Goal: Complete application form: Complete application form

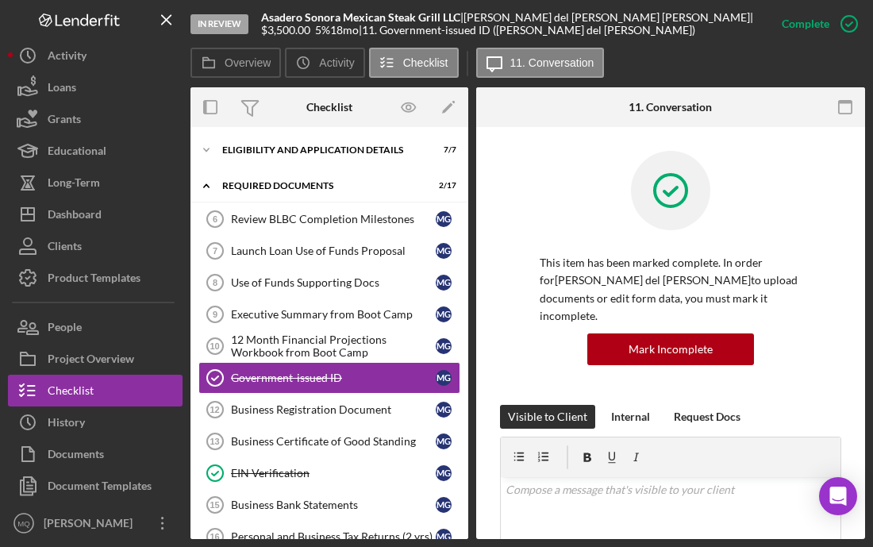
scroll to position [137, 0]
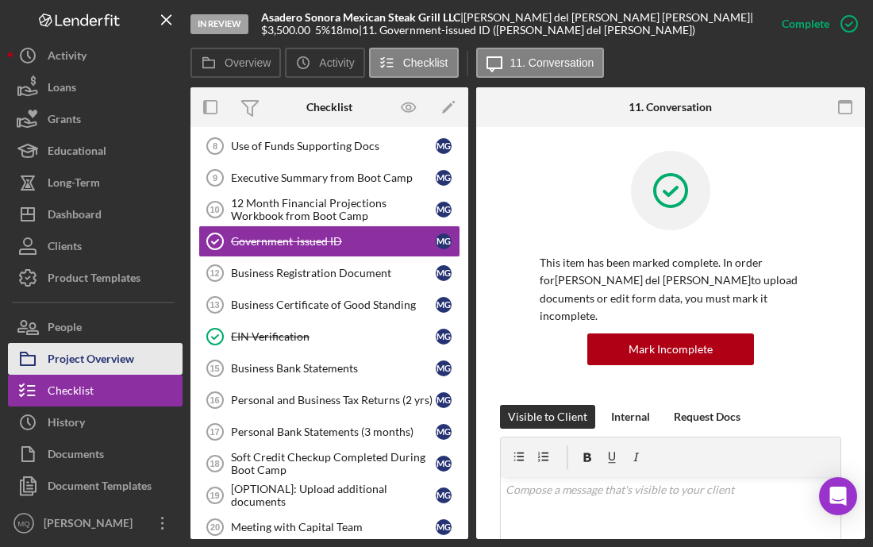
click at [116, 360] on div "Project Overview" at bounding box center [91, 361] width 87 height 36
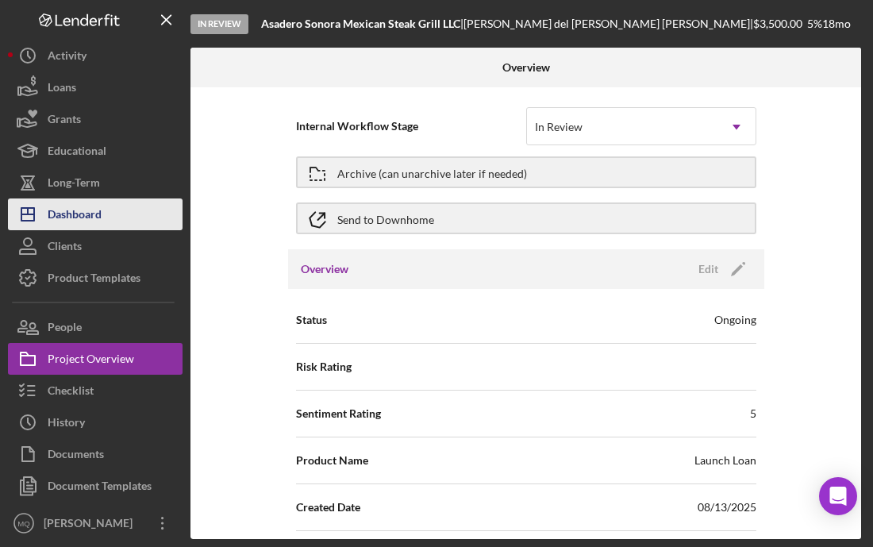
click at [83, 206] on div "Dashboard" at bounding box center [75, 216] width 54 height 36
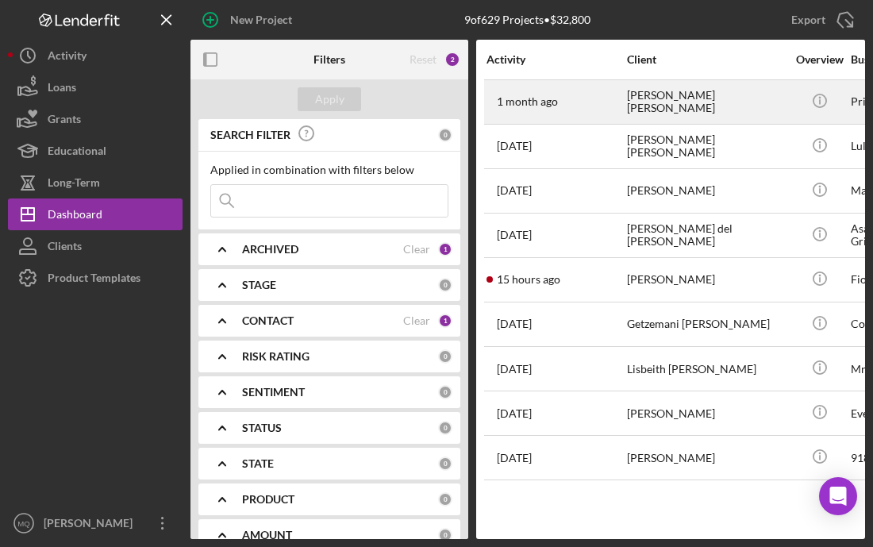
click at [669, 106] on div "[PERSON_NAME] [PERSON_NAME]" at bounding box center [706, 102] width 159 height 42
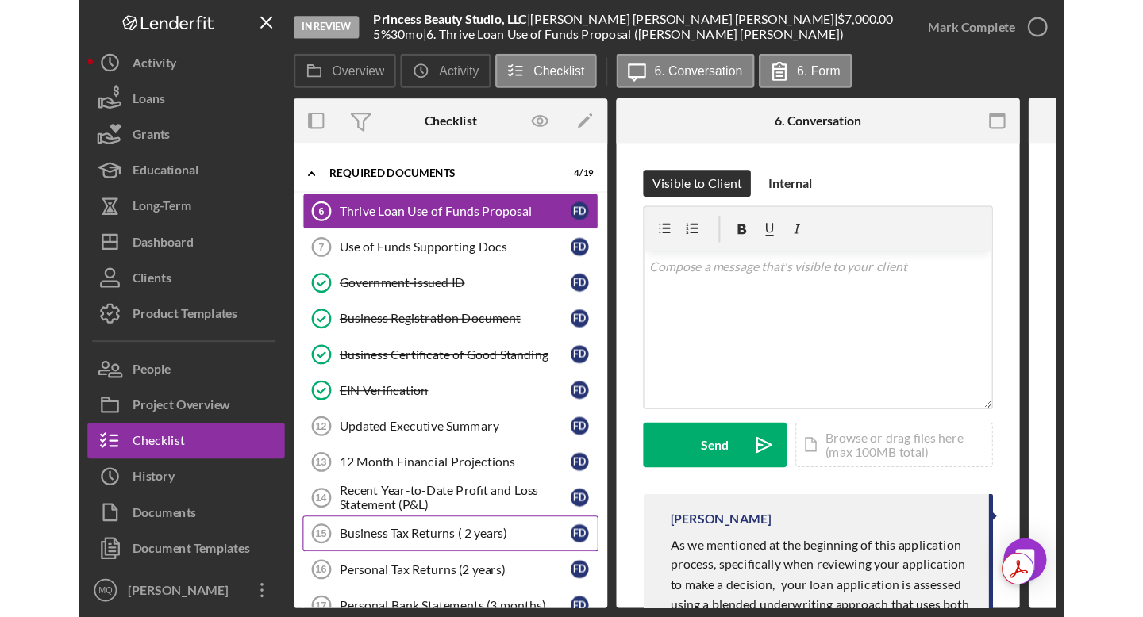
scroll to position [29, 0]
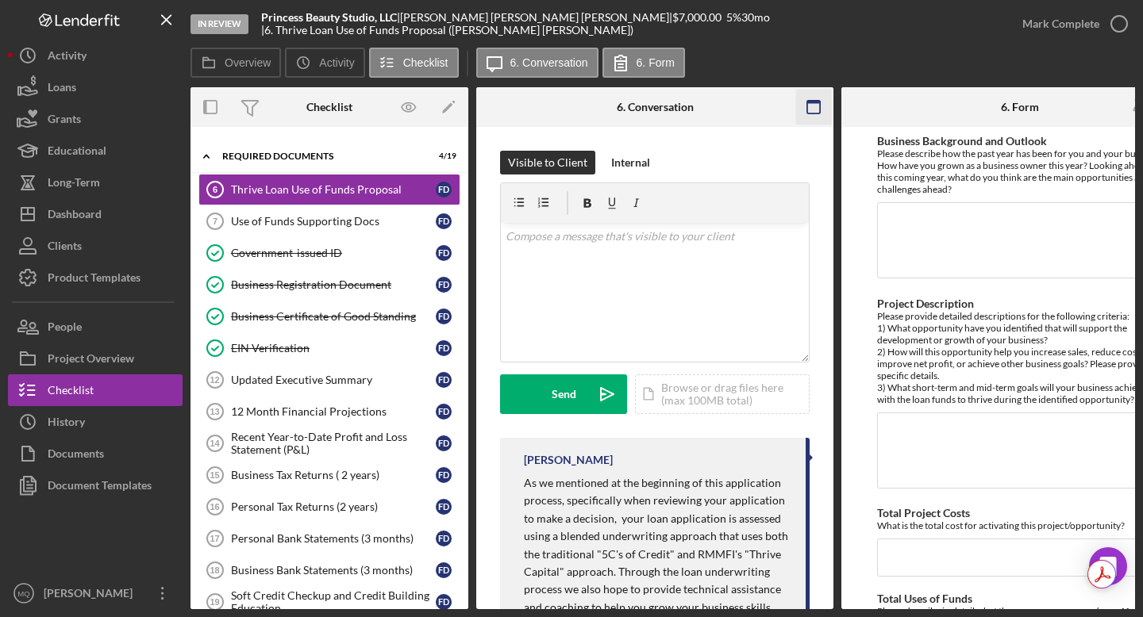
click at [816, 109] on icon "button" at bounding box center [814, 108] width 36 height 36
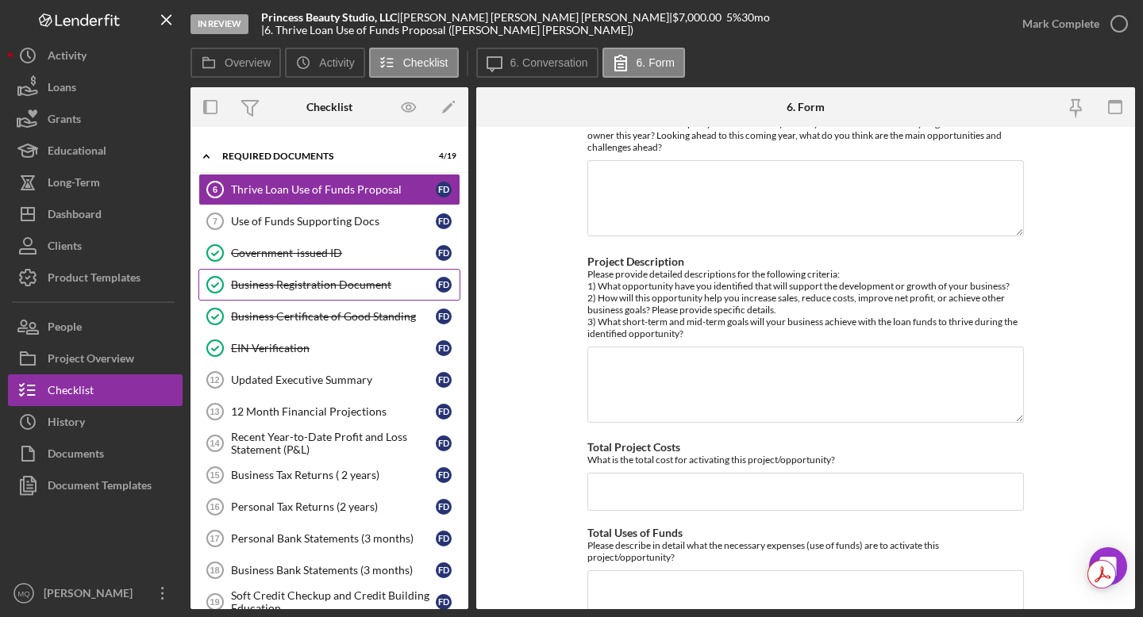
scroll to position [0, 0]
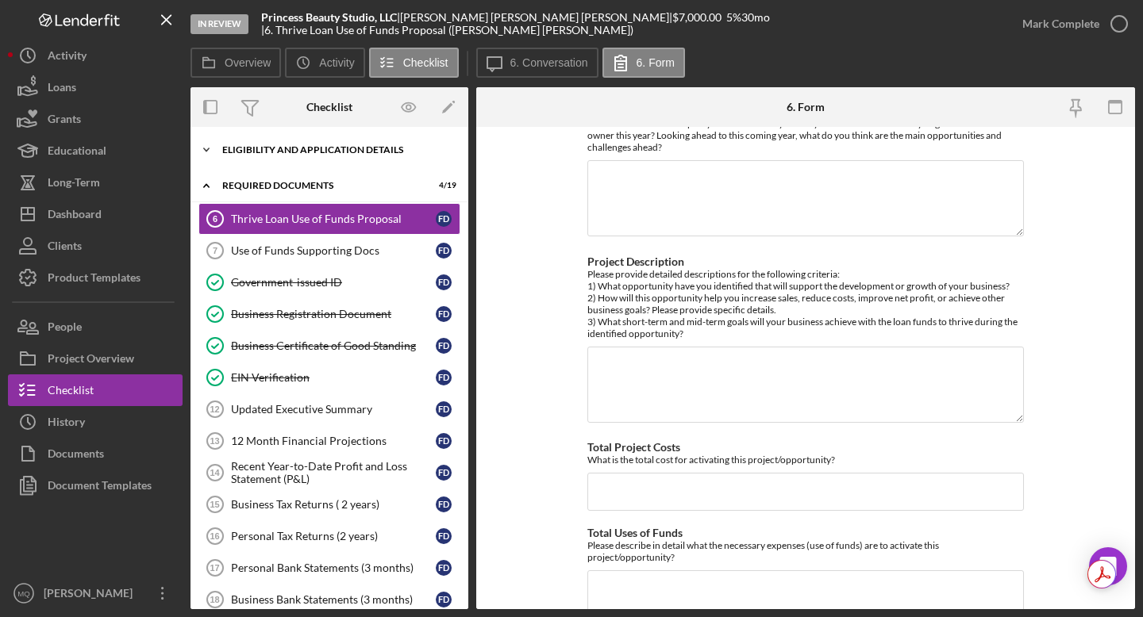
click at [390, 152] on div "Eligibility and Application Details" at bounding box center [335, 150] width 226 height 10
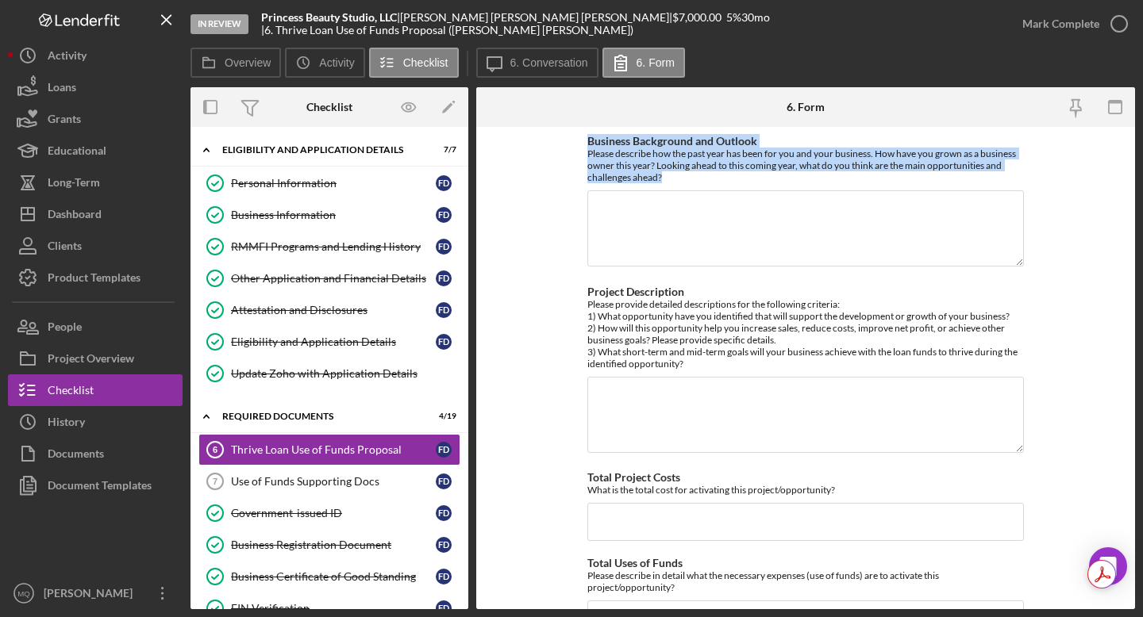
drag, startPoint x: 671, startPoint y: 180, endPoint x: 581, endPoint y: 144, distance: 97.6
click at [581, 144] on form "Business Background and Outlook Please describe how the past year has been for …" at bounding box center [805, 368] width 659 height 483
copy div "Business Background and Outlook Please describe how the past year has been for …"
click at [649, 212] on textarea "Business Background and Outlook" at bounding box center [805, 228] width 437 height 76
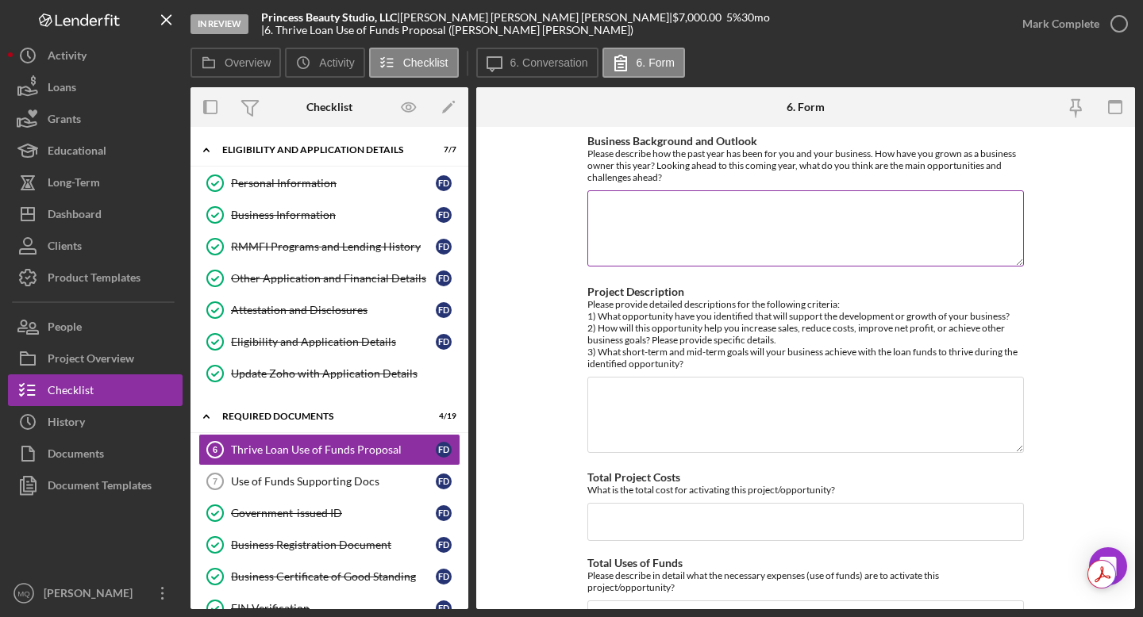
paste textarea "He crecido en experiencia al actualizarme constantemente y capacitarme en difer…"
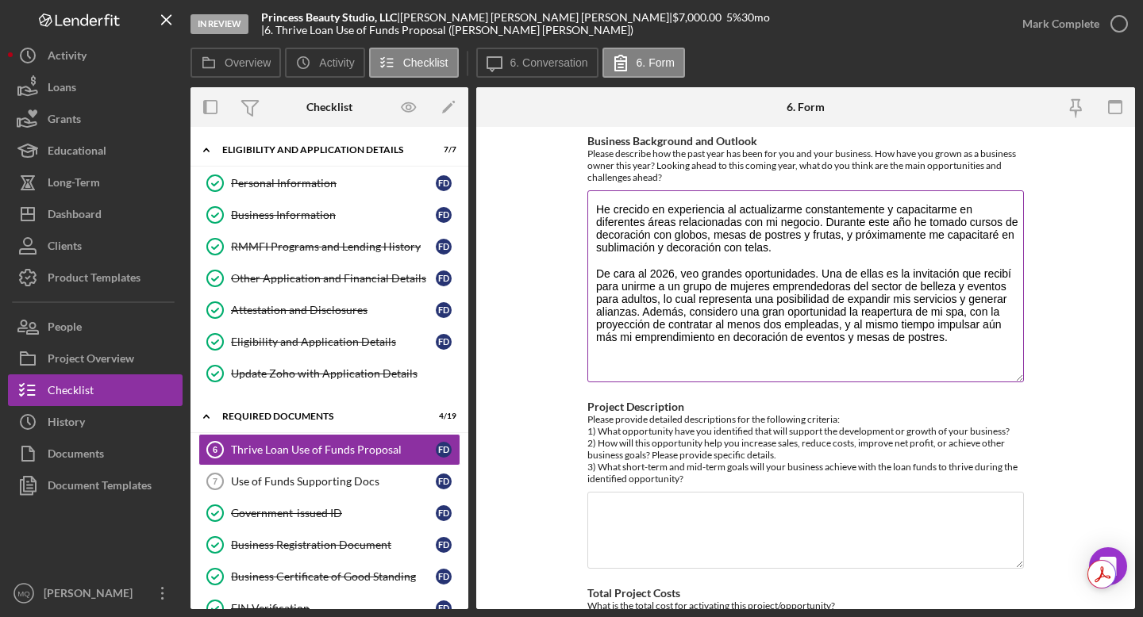
drag, startPoint x: 1015, startPoint y: 262, endPoint x: 1014, endPoint y: 376, distance: 114.3
click at [872, 376] on textarea "He crecido en experiencia al actualizarme constantemente y capacitarme en difer…" at bounding box center [805, 286] width 437 height 192
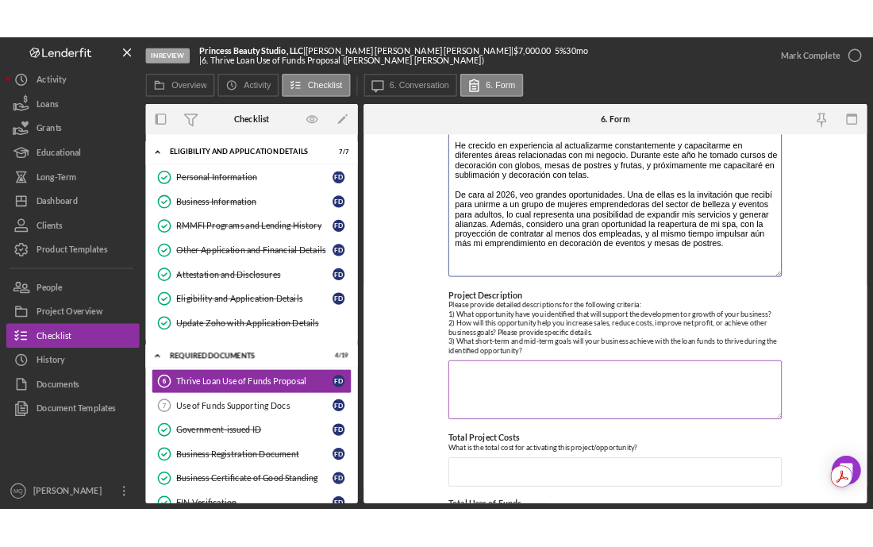
scroll to position [126, 0]
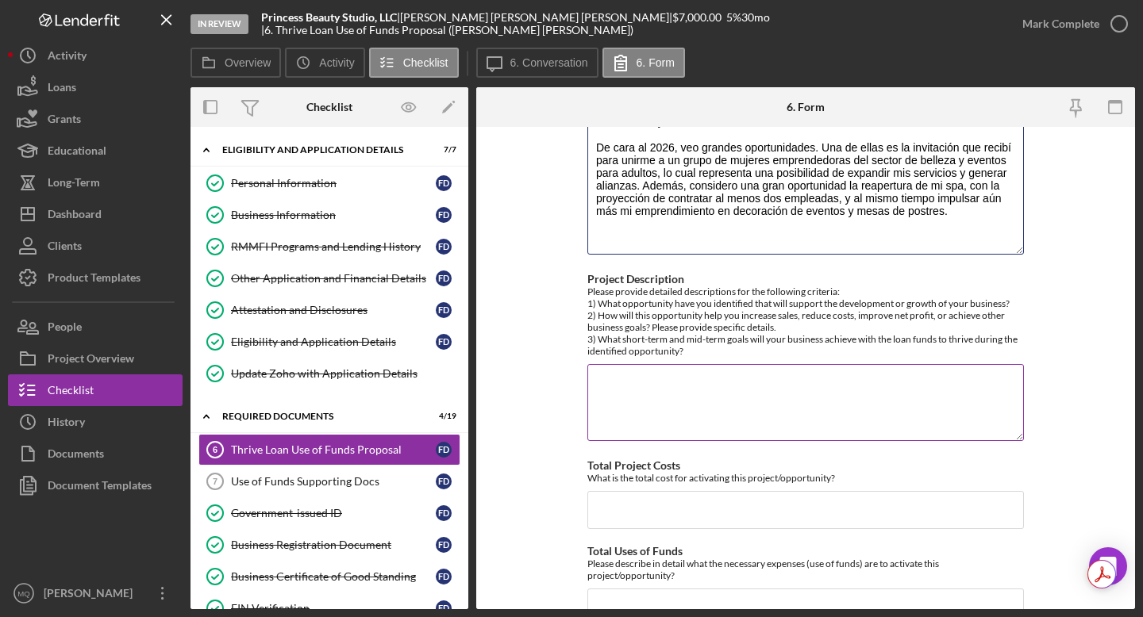
type textarea "He crecido en experiencia al actualizarme constantemente y capacitarme en difer…"
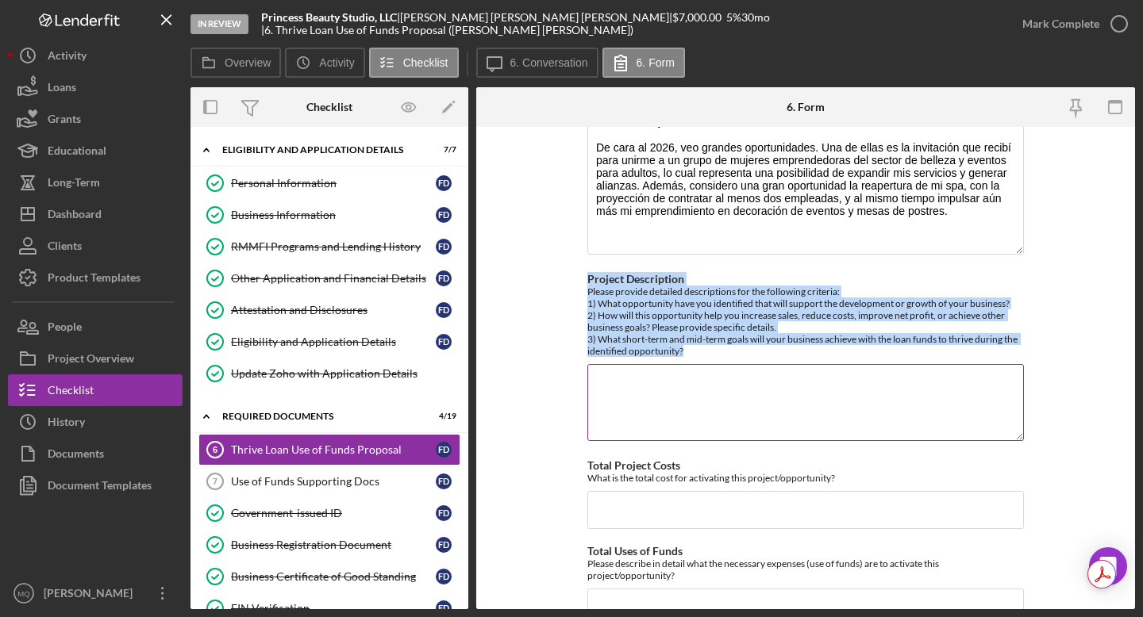
drag, startPoint x: 584, startPoint y: 284, endPoint x: 697, endPoint y: 350, distance: 130.5
click at [697, 350] on div "Project Description Please provide detailed descriptions for the following crit…" at bounding box center [805, 315] width 437 height 84
copy div "Project Description Please provide detailed descriptions for the following crit…"
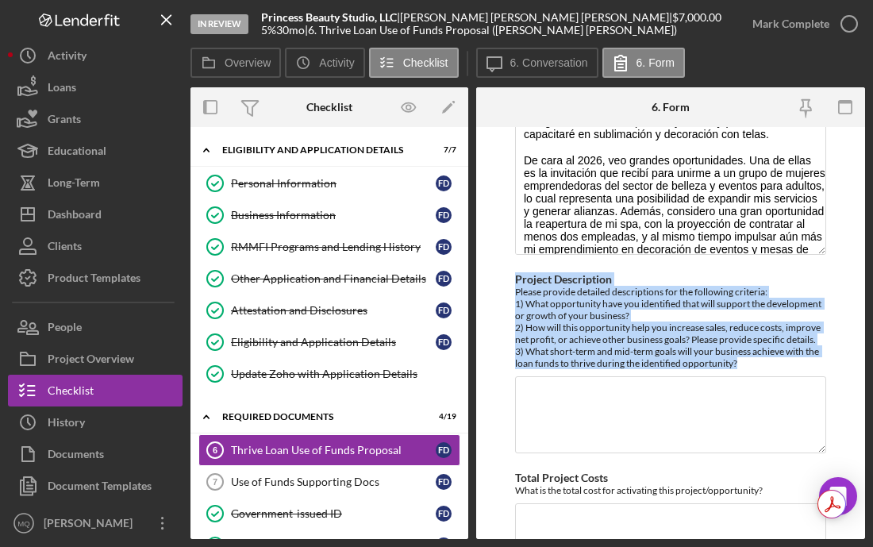
scroll to position [138, 0]
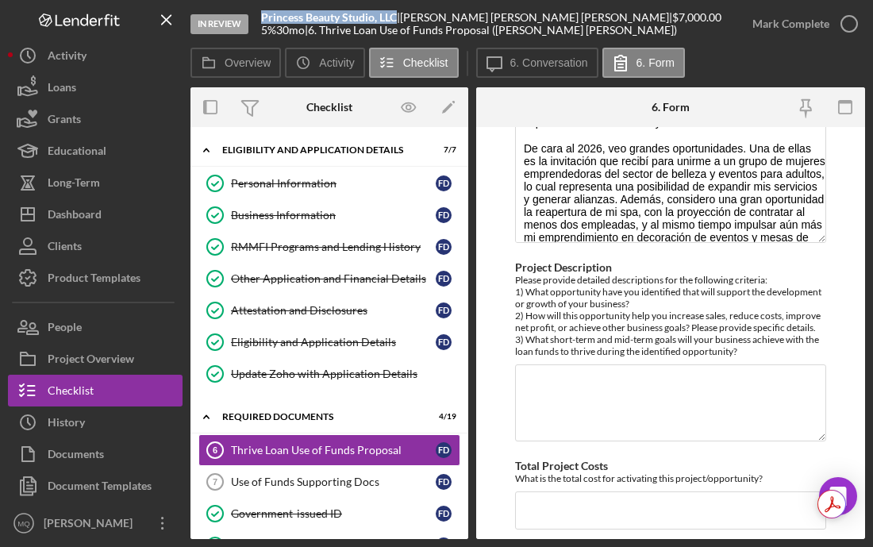
drag, startPoint x: 260, startPoint y: 15, endPoint x: 398, endPoint y: 17, distance: 138.1
click at [398, 17] on div "In Review Princess Beauty Studio, LLC | [PERSON_NAME] [PERSON_NAME] | $7,000.00…" at bounding box center [463, 24] width 546 height 48
copy b "Princess Beauty Studio, LLC"
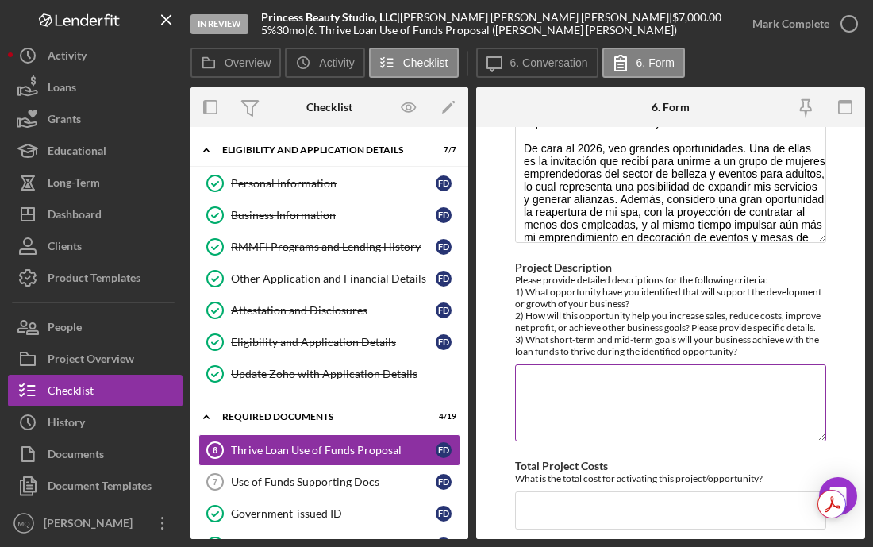
click at [573, 398] on textarea "Project Description" at bounding box center [670, 402] width 311 height 76
paste textarea "Lorem ip dolorsi am consec adipis el seddoeius tempor in utlab etdolore m aliqu…"
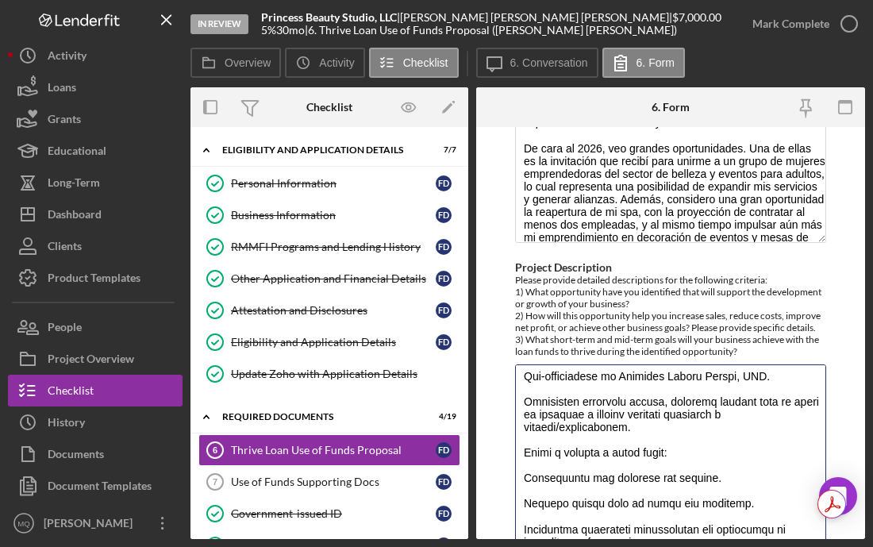
scroll to position [324, 0]
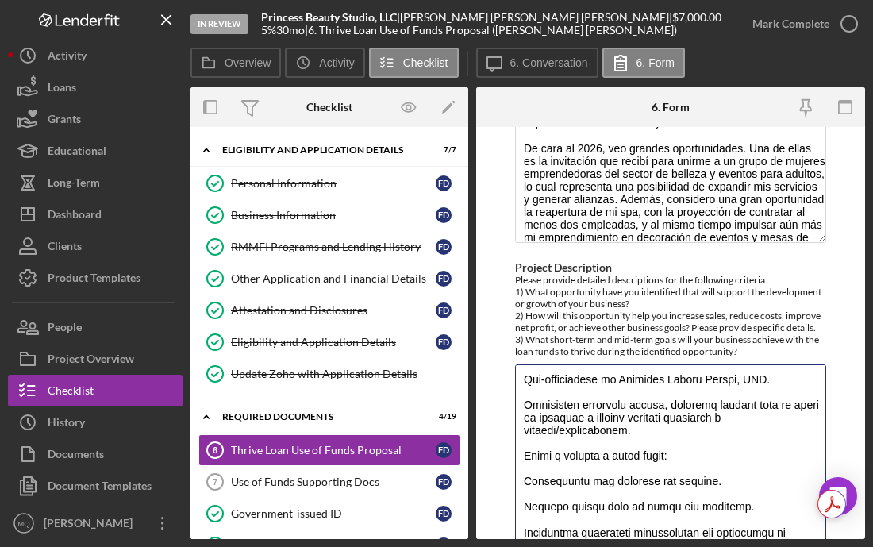
drag, startPoint x: 815, startPoint y: 448, endPoint x: 806, endPoint y: 596, distance: 147.9
click at [806, 546] on html "In Review Princess Beauty Studio, LLC | [PERSON_NAME] [PERSON_NAME] | $7,000.00…" at bounding box center [436, 273] width 873 height 547
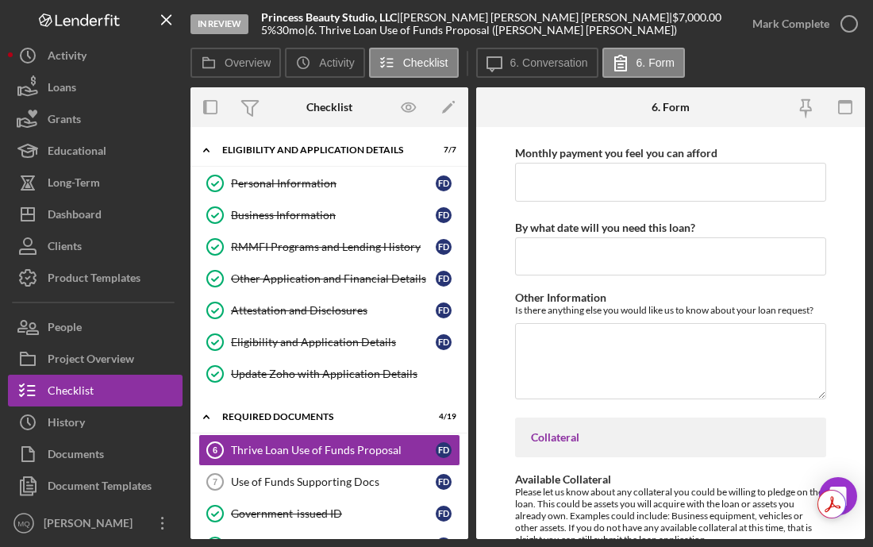
scroll to position [1313, 0]
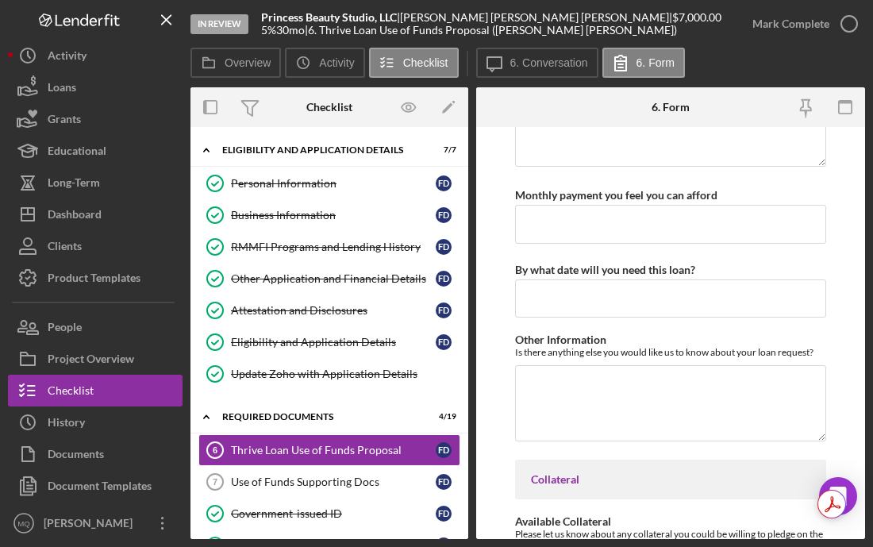
drag, startPoint x: 521, startPoint y: 394, endPoint x: 628, endPoint y: 274, distance: 160.8
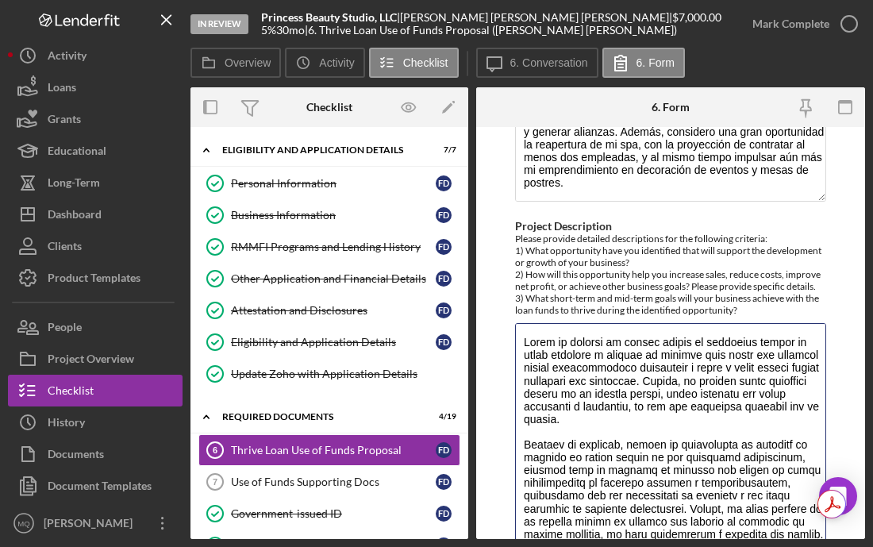
scroll to position [0, 0]
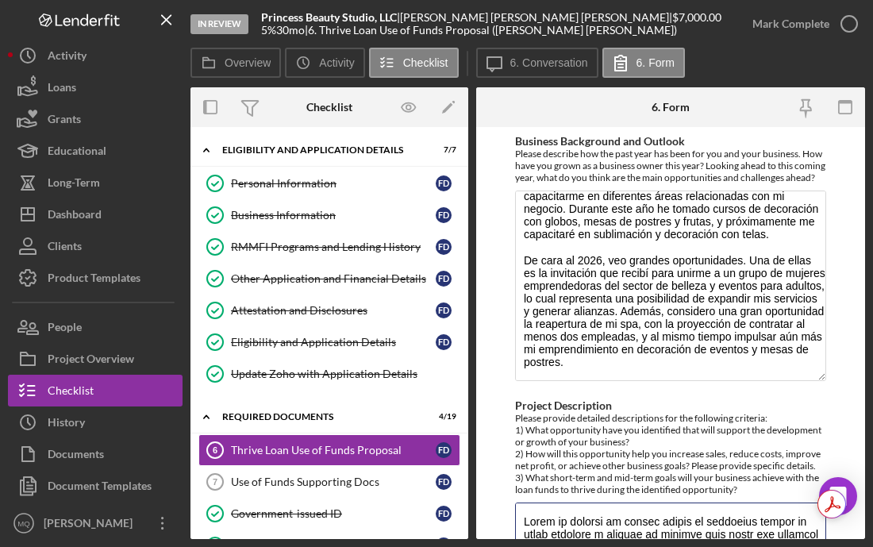
drag, startPoint x: 619, startPoint y: 390, endPoint x: 504, endPoint y: 107, distance: 305.8
click at [504, 107] on div "6. Form Business Background and Outlook Please describe how the past year has b…" at bounding box center [670, 313] width 389 height 452
type textarea ":"
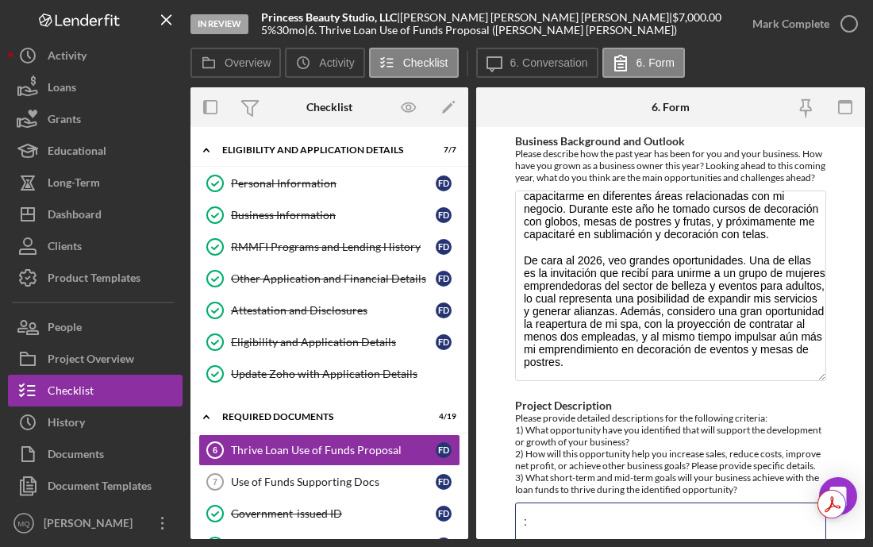
scroll to position [1, 0]
drag, startPoint x: 576, startPoint y: 525, endPoint x: 512, endPoint y: 525, distance: 64.3
click at [512, 525] on form "Business Background and Outlook Please describe how the past year has been for …" at bounding box center [670, 333] width 389 height 412
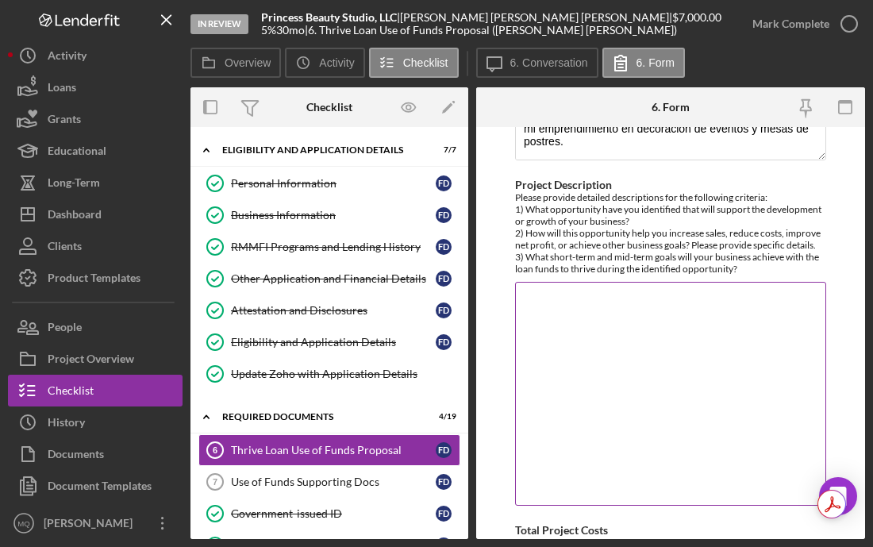
scroll to position [220, 0]
paste textarea "Lore ipsumd si ametc adipisci, eli seddo, eiusmodtemp i utl etdol magna: --- 8.…"
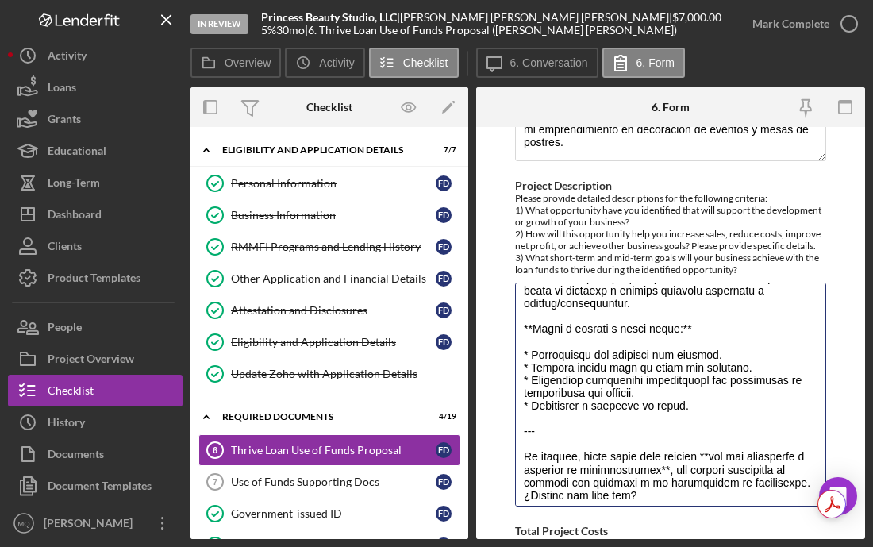
scroll to position [466, 0]
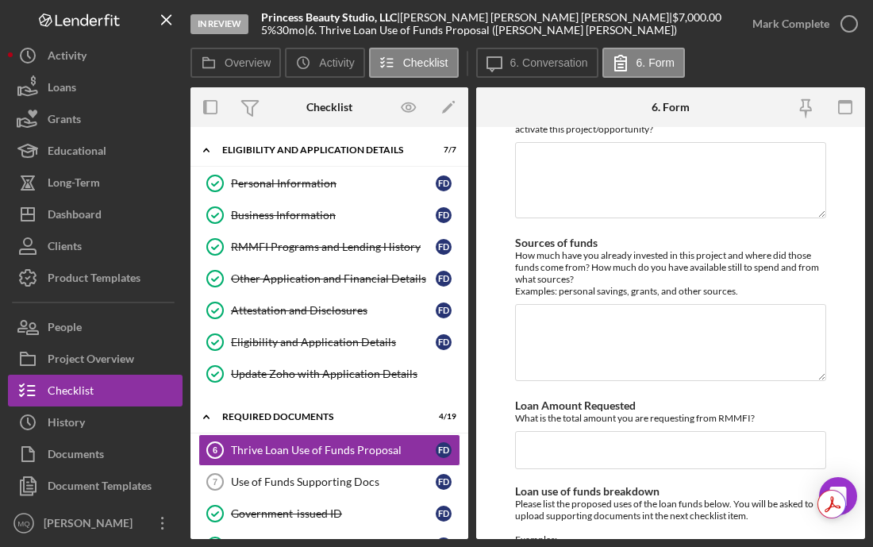
drag, startPoint x: 528, startPoint y: 448, endPoint x: 763, endPoint y: 546, distance: 255.1
click at [763, 546] on div "In Review Princess Beauty Studio, LLC | [PERSON_NAME] [PERSON_NAME] | $7,000.00…" at bounding box center [436, 273] width 873 height 547
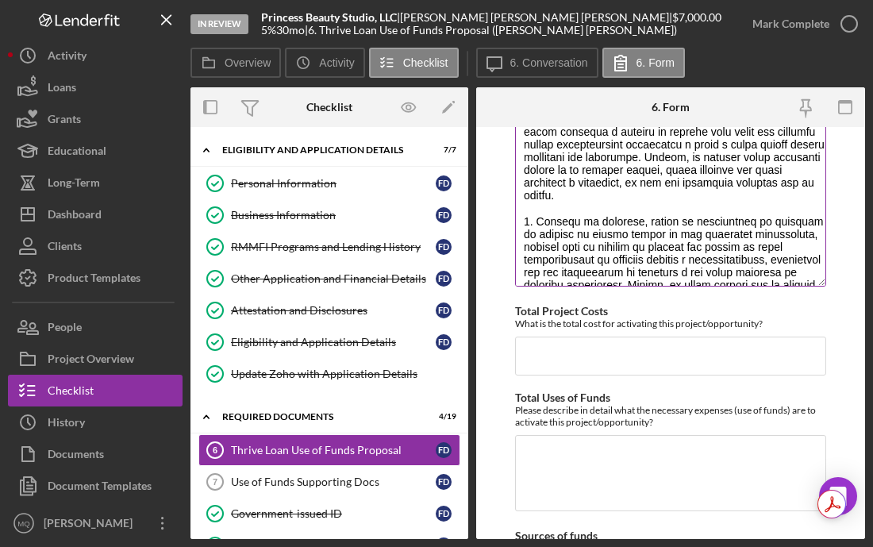
scroll to position [0, 0]
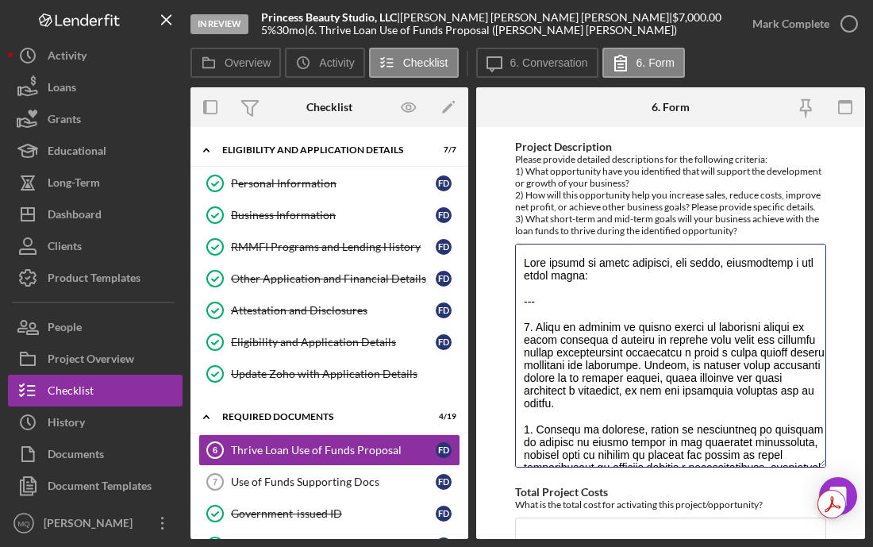
drag, startPoint x: 552, startPoint y: 139, endPoint x: 506, endPoint y: 114, distance: 52.2
click at [506, 114] on div "6. Form Business Background and Outlook Please describe how the past year has b…" at bounding box center [670, 313] width 389 height 452
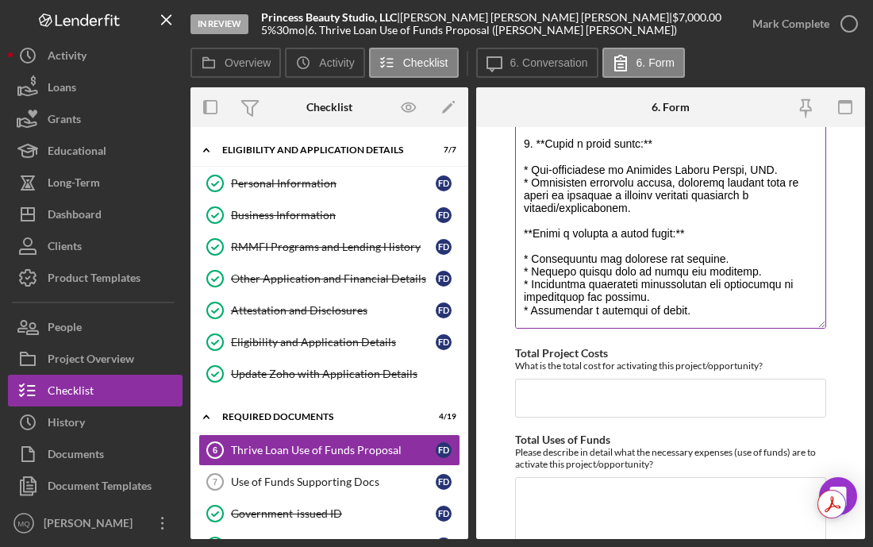
scroll to position [301, 0]
click at [660, 140] on textarea "Project Description" at bounding box center [670, 217] width 311 height 224
click at [543, 140] on textarea "Project Description" at bounding box center [670, 217] width 311 height 224
click at [530, 230] on textarea "Project Description" at bounding box center [670, 217] width 311 height 224
click at [698, 228] on textarea "Project Description" at bounding box center [670, 217] width 311 height 224
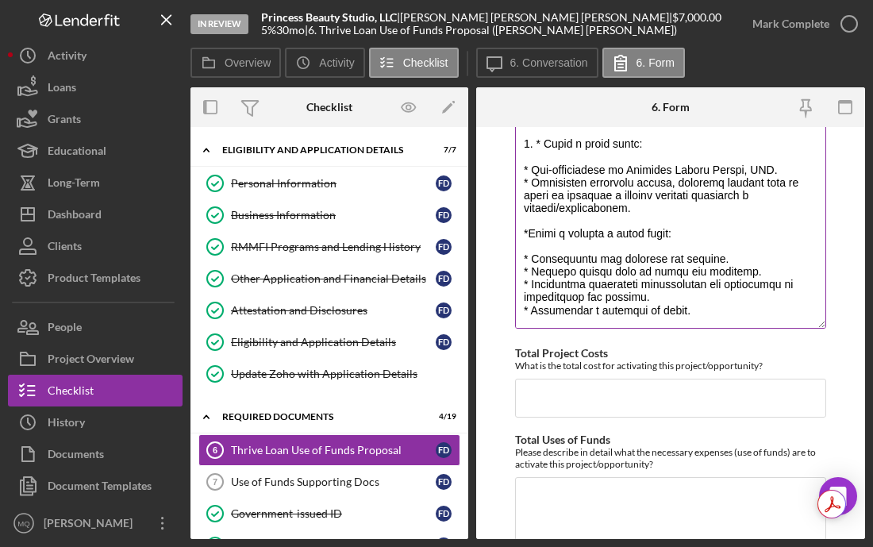
click at [645, 232] on textarea "Project Description" at bounding box center [670, 217] width 311 height 224
type textarea "6. Lorem ip dolorsi am consec adipis el seddoeius tempor in utlab etdolore m al…"
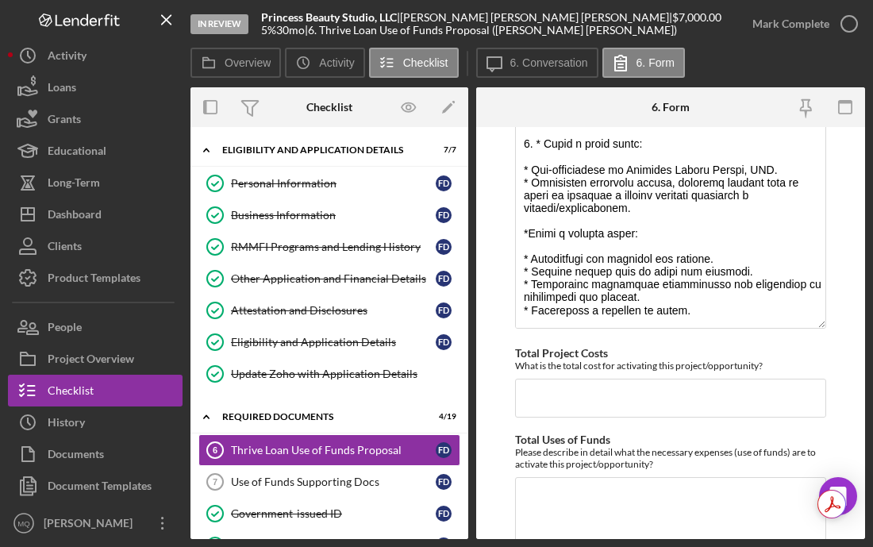
click at [839, 323] on form "Business Background and Outlook Please describe how the past year has been for …" at bounding box center [670, 333] width 389 height 412
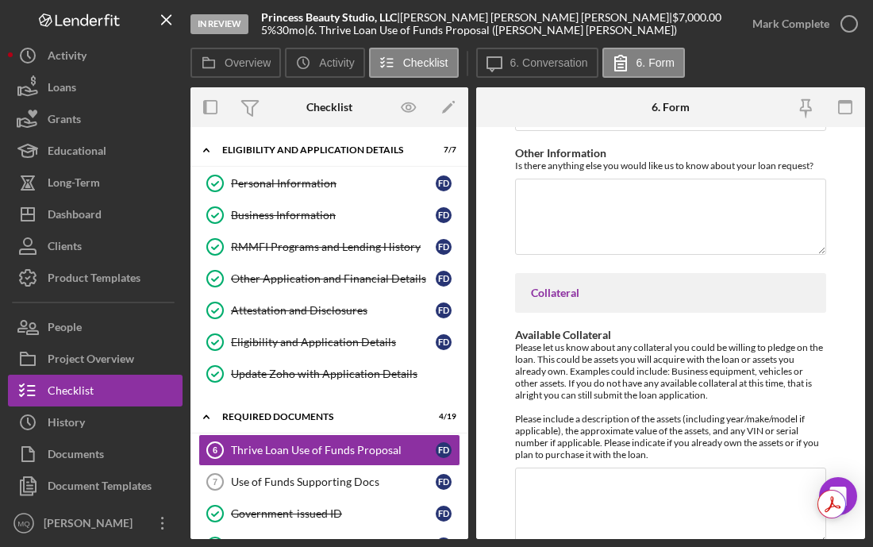
scroll to position [1586, 0]
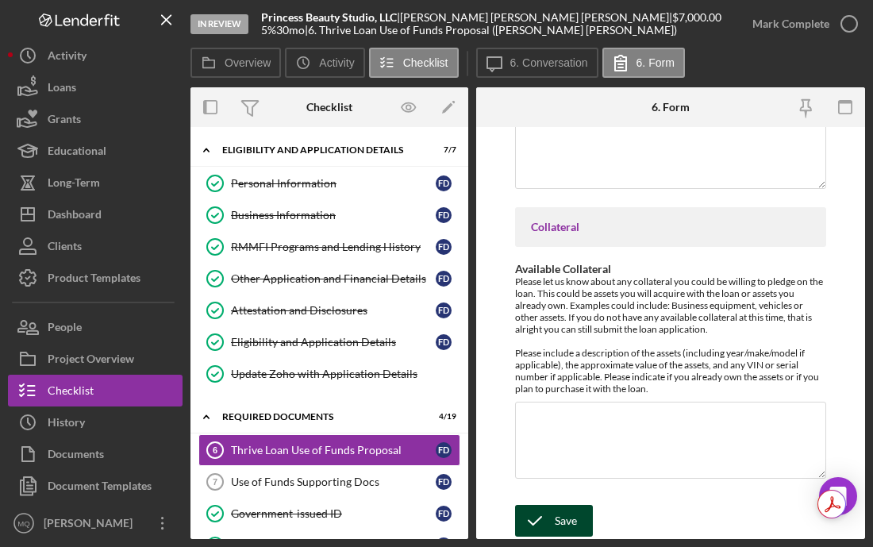
click at [576, 526] on button "Save" at bounding box center [554, 521] width 78 height 32
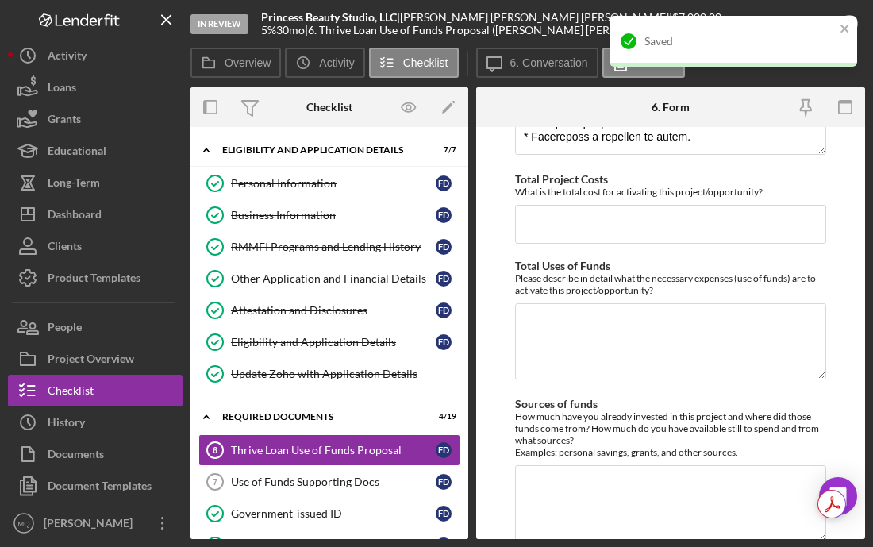
scroll to position [571, 0]
click at [621, 235] on input "Total Project Costs" at bounding box center [670, 225] width 311 height 38
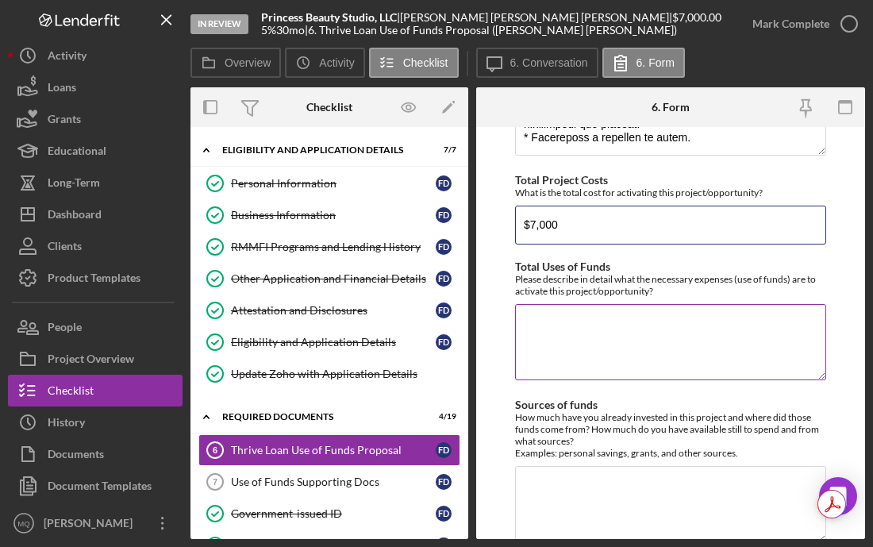
type input "$7,000"
click at [653, 374] on textarea "Total Uses of Funds" at bounding box center [670, 342] width 311 height 76
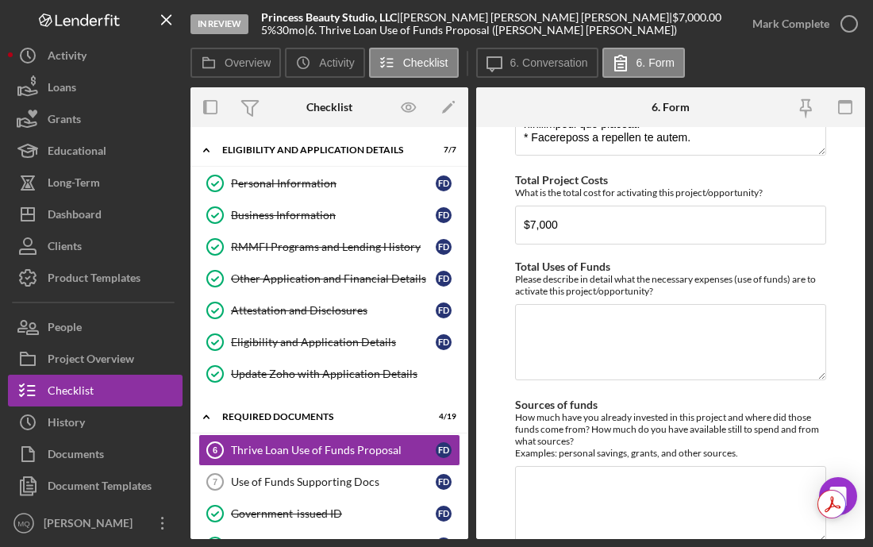
click at [839, 267] on form "Business Background and Outlook Please describe how the past year has been for …" at bounding box center [670, 333] width 389 height 412
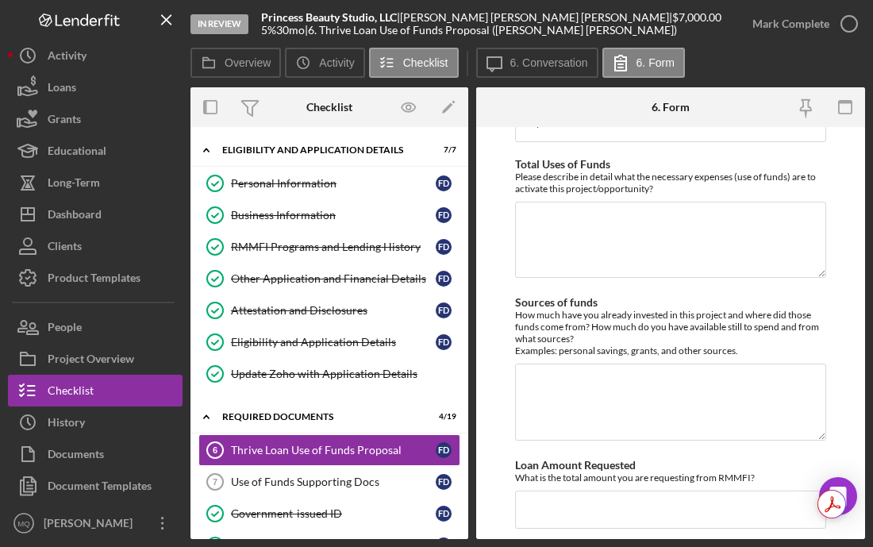
scroll to position [675, 0]
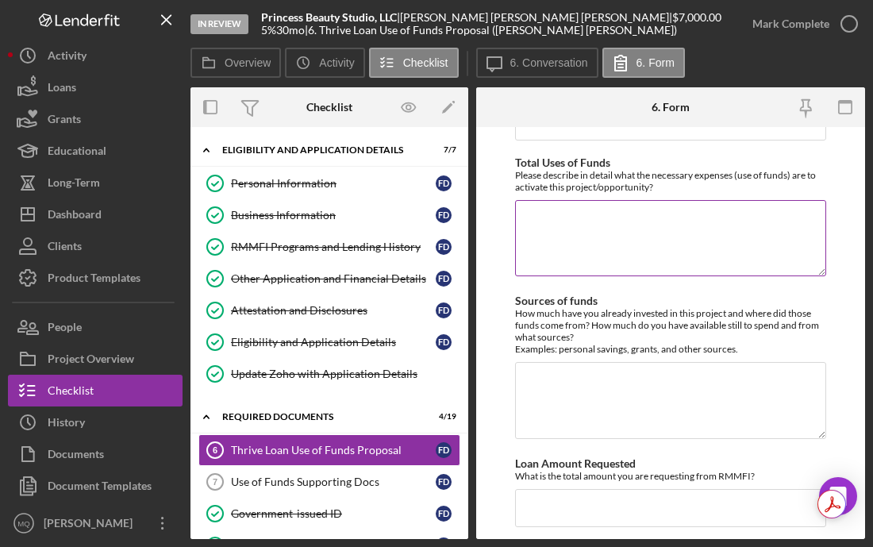
click at [601, 235] on textarea "Total Uses of Funds" at bounding box center [670, 238] width 311 height 76
drag, startPoint x: 540, startPoint y: 233, endPoint x: 463, endPoint y: 217, distance: 77.7
click at [463, 217] on div "Overview Internal Workflow Stage In Review Icon/Dropdown Arrow Archive (can una…" at bounding box center [527, 313] width 675 height 452
paste textarea "Depósito de local comercial: $2,400 Pago del primer mes de renta: $2,400 Actual…"
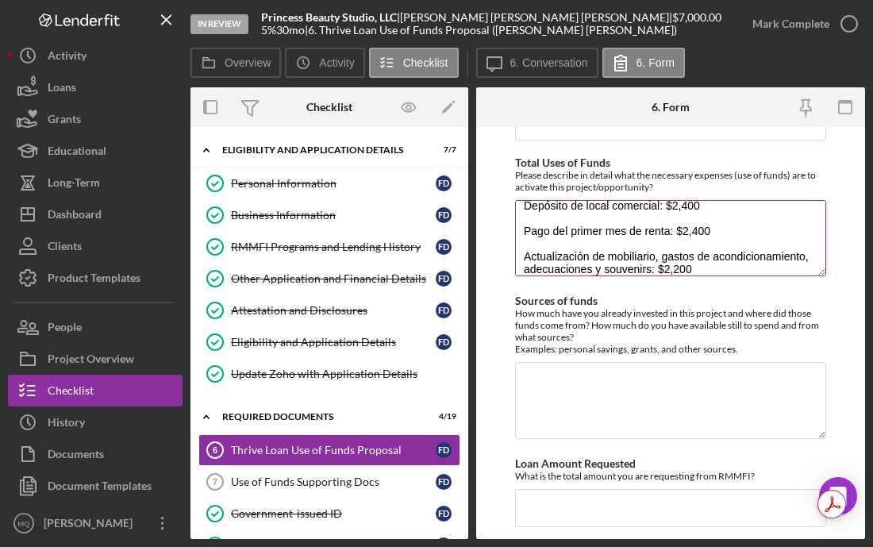
scroll to position [0, 0]
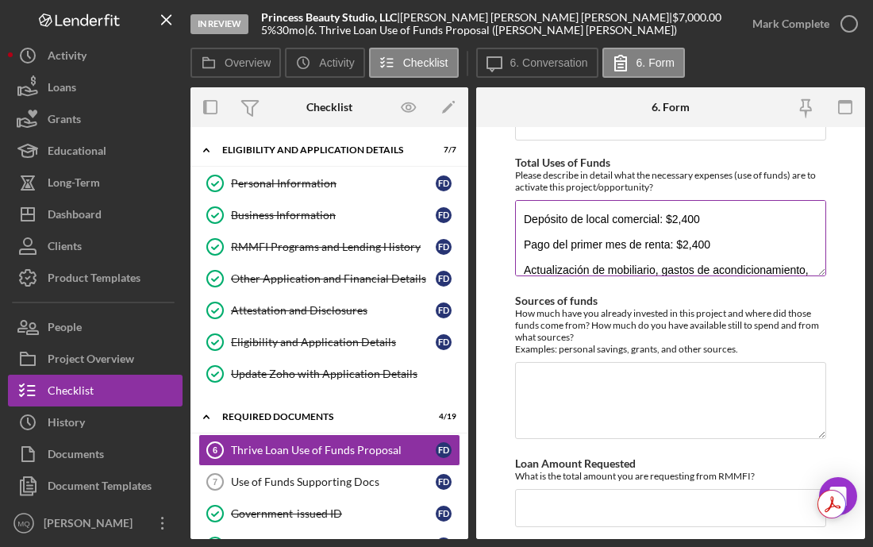
click at [521, 229] on textarea "Depósito de local comercial: $2,400 Pago del primer mes de renta: $2,400 Actual…" at bounding box center [670, 238] width 311 height 76
click at [520, 258] on textarea "* Depósito de local comercial: $2,400 Pago del primer mes de renta: $2,400 Actu…" at bounding box center [670, 238] width 311 height 76
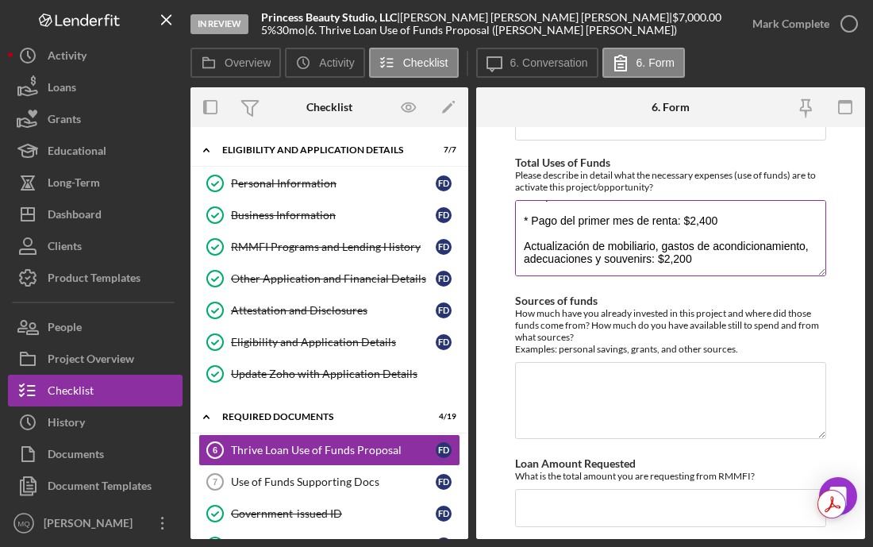
scroll to position [25, 0]
click at [525, 259] on textarea "* Depósito de local comercial: $2,400 * Pago del primer mes de renta: $2,400 Ac…" at bounding box center [670, 238] width 311 height 76
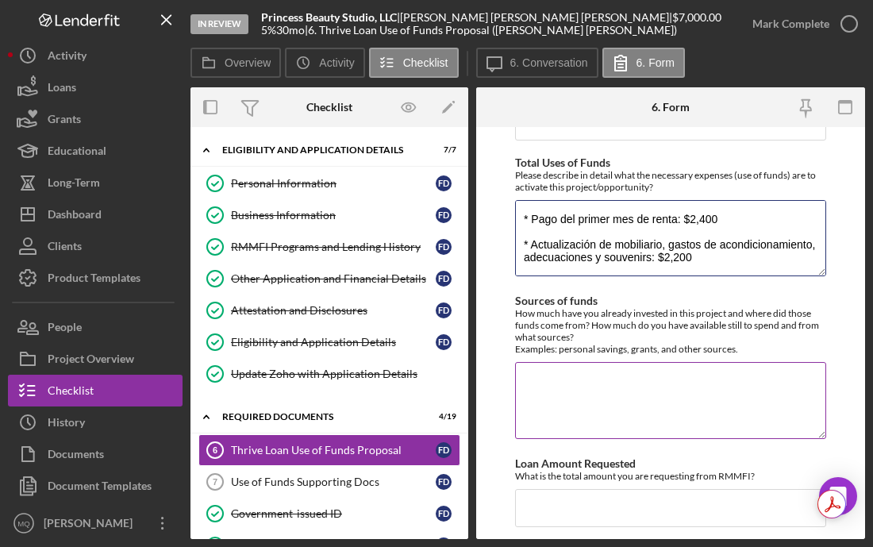
type textarea "* Depósito de local comercial: $2,400 * Pago del primer mes de renta: $2,400 * …"
click at [648, 411] on textarea "Sources of funds" at bounding box center [670, 400] width 311 height 76
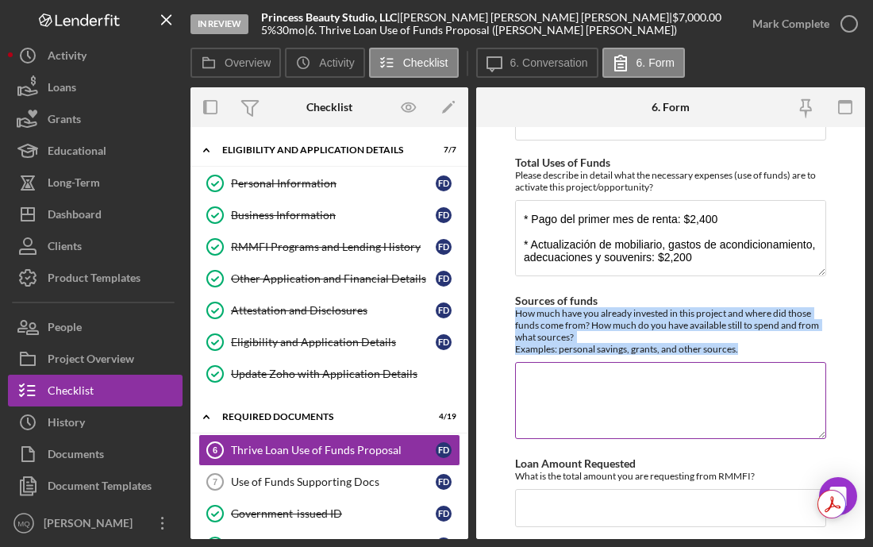
drag, startPoint x: 512, startPoint y: 328, endPoint x: 751, endPoint y: 358, distance: 240.8
click at [751, 358] on form "Business Background and Outlook Please describe how the past year has been for …" at bounding box center [670, 333] width 389 height 412
copy div "How much have you already invested in this project and where did those funds co…"
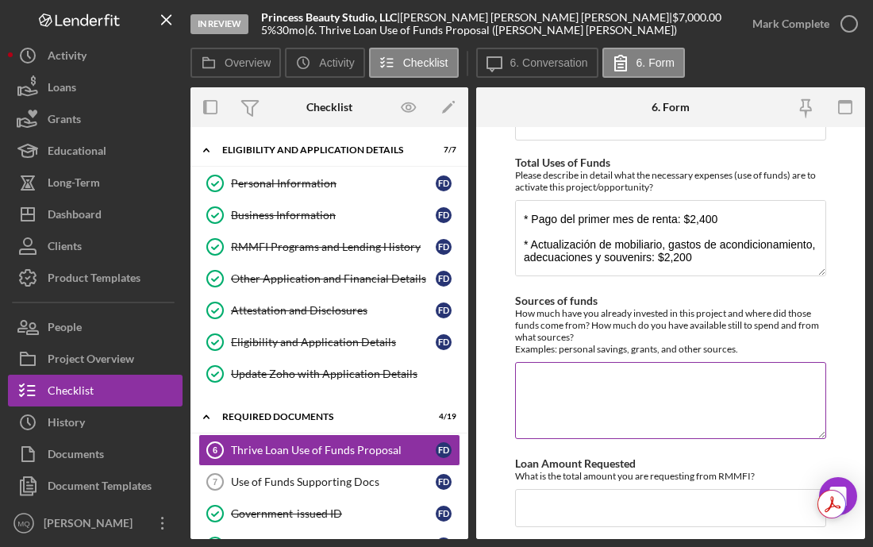
click at [569, 402] on textarea "Sources of funds" at bounding box center [670, 400] width 311 height 76
paste textarea "Desde que iniciamos en 2020, todas las inversiones de Princess Beauty Studio, L…"
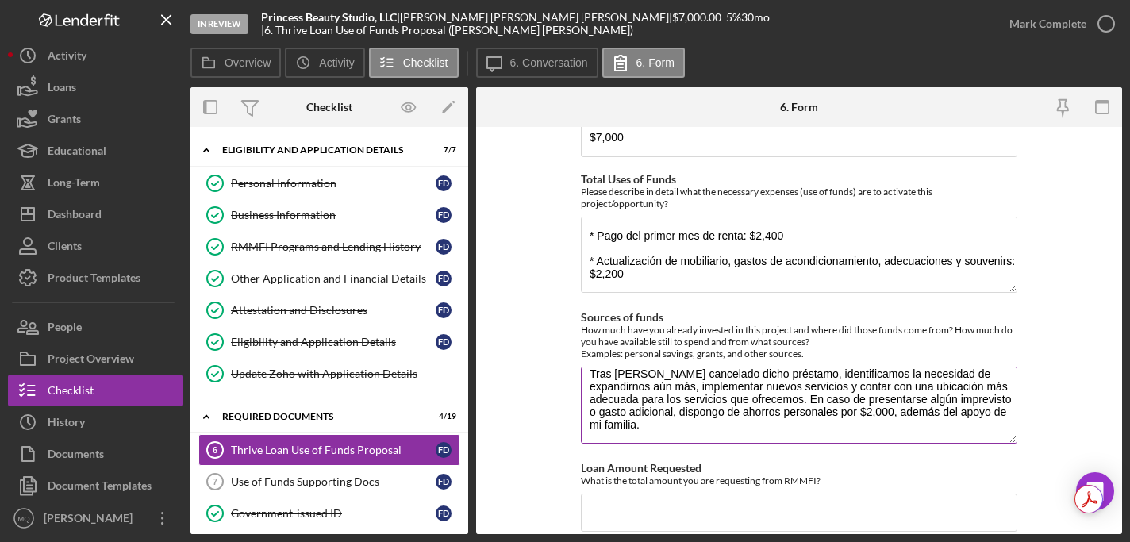
scroll to position [600, 0]
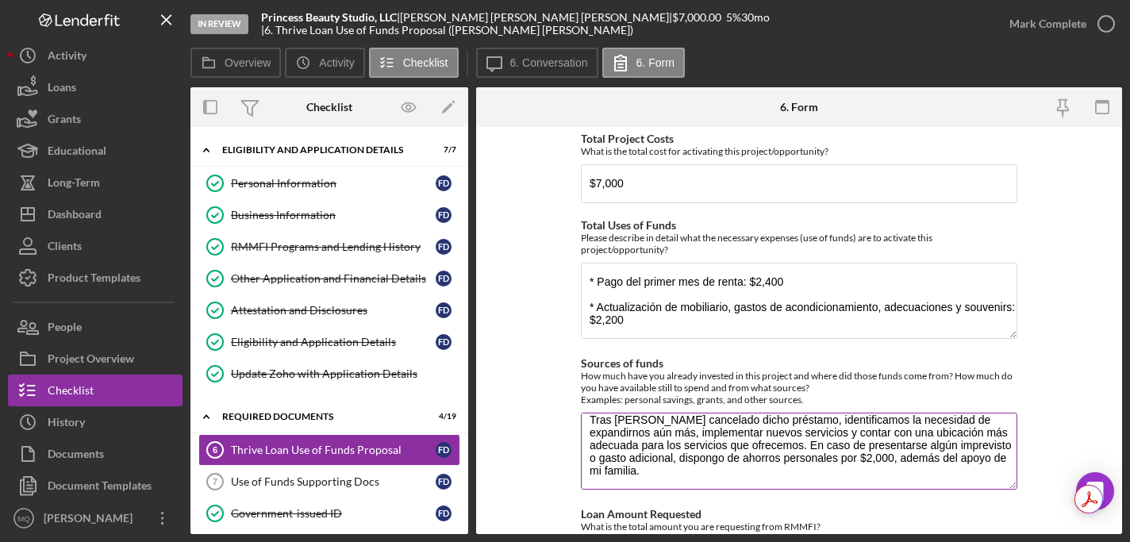
click at [872, 487] on textarea "Desde que iniciamos en 2020, todas las inversiones de Princess Beauty Studio, L…" at bounding box center [799, 451] width 437 height 76
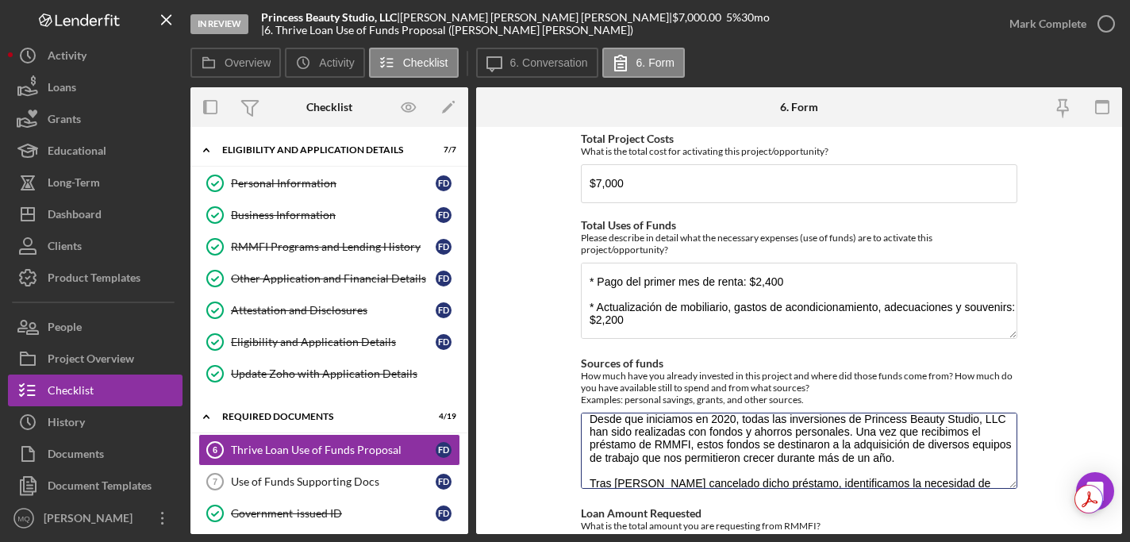
scroll to position [0, 0]
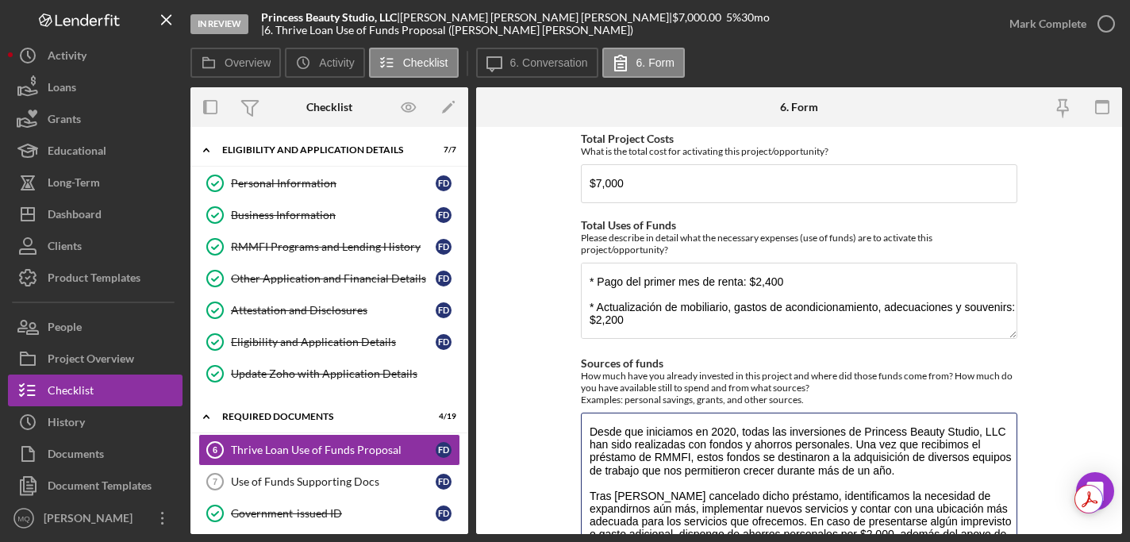
drag, startPoint x: 1009, startPoint y: 485, endPoint x: 1012, endPoint y: 590, distance: 104.8
click at [872, 542] on html "In Review Princess Beauty Studio, LLC | [PERSON_NAME] [PERSON_NAME] | $7,000.00…" at bounding box center [565, 271] width 1130 height 542
type textarea "Desde que iniciamos en 2020, todas las inversiones de Princess Beauty Studio, L…"
click at [872, 475] on form "Business Background and Outlook Please describe how the past year has been for …" at bounding box center [799, 330] width 646 height 407
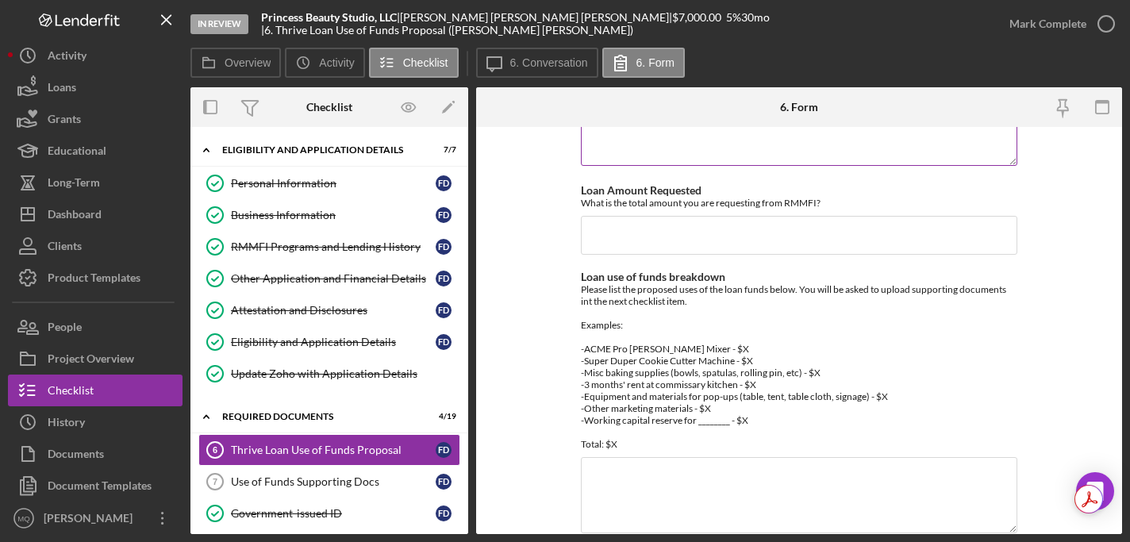
scroll to position [1025, 0]
click at [840, 240] on input "Loan Amount Requested" at bounding box center [799, 237] width 437 height 38
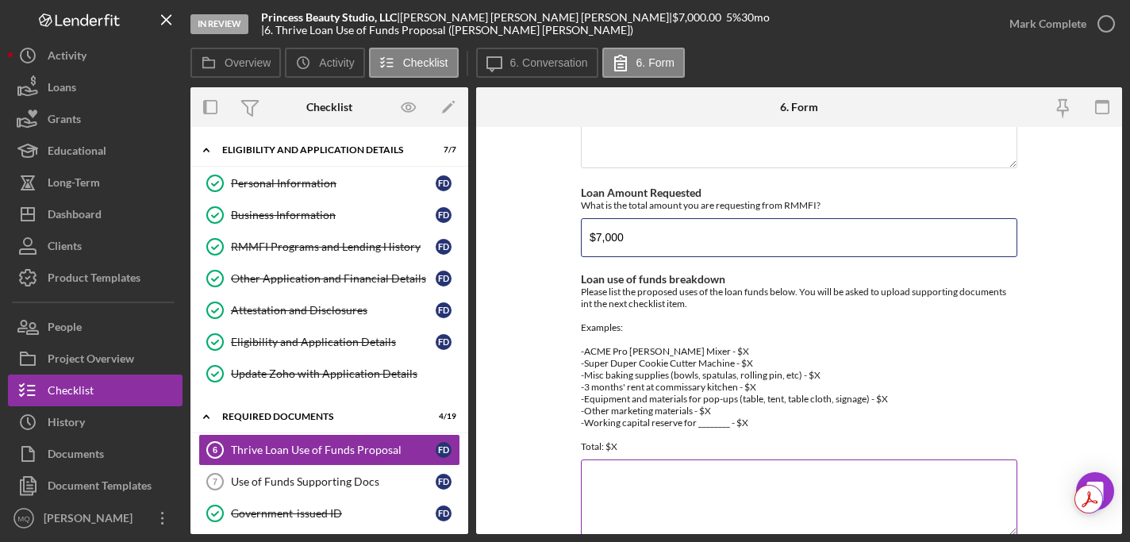
type input "$7,000"
click at [872, 340] on div "Please list the proposed uses of the loan funds below. You will be asked to upl…" at bounding box center [799, 369] width 437 height 167
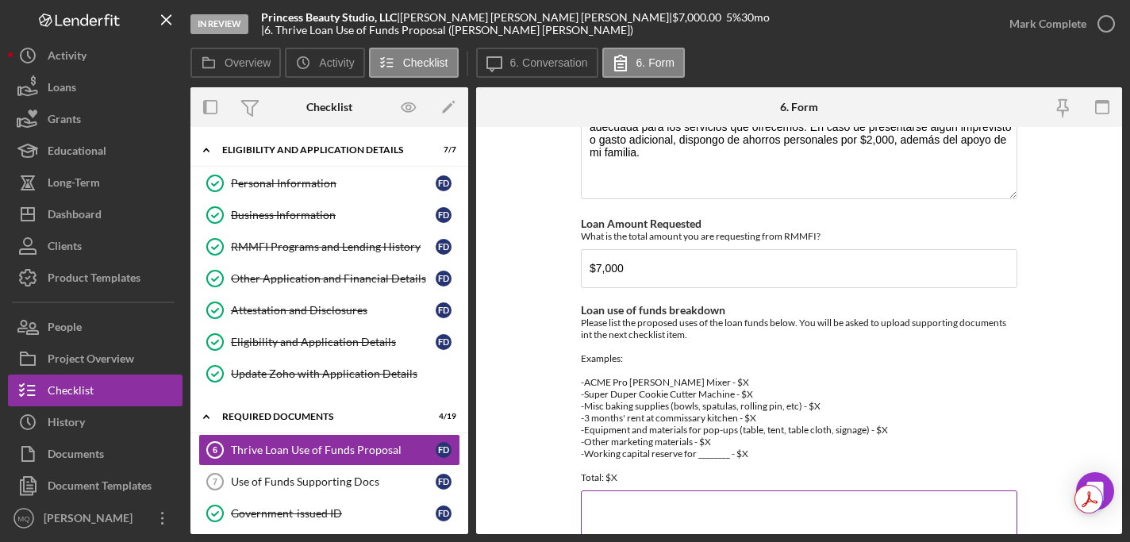
scroll to position [1008, 0]
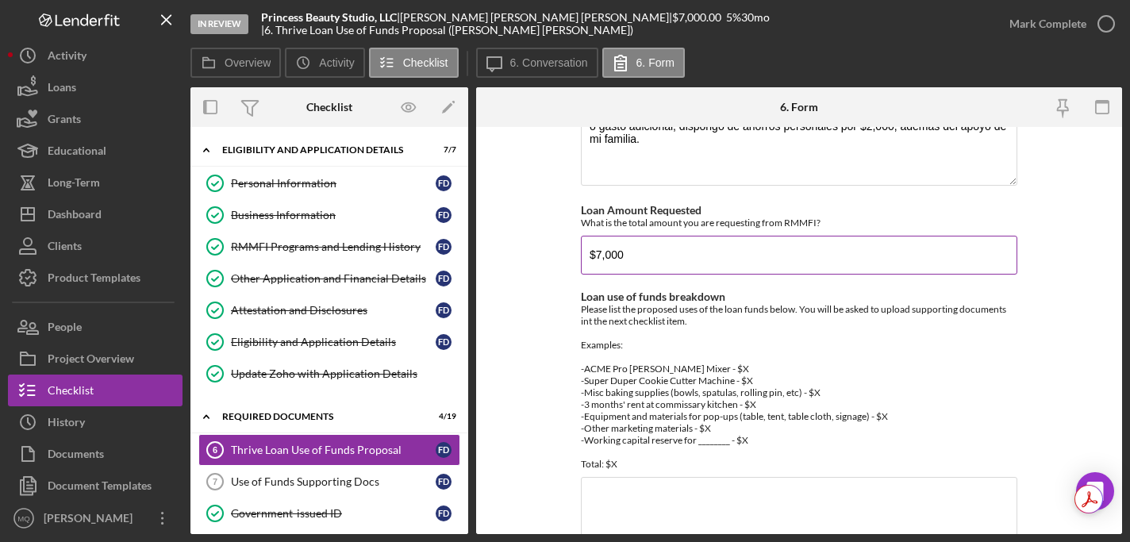
drag, startPoint x: 584, startPoint y: 378, endPoint x: 678, endPoint y: 205, distance: 196.7
click at [678, 205] on div "Business Background and Outlook Please describe how the past year has been for …" at bounding box center [799, 119] width 437 height 1984
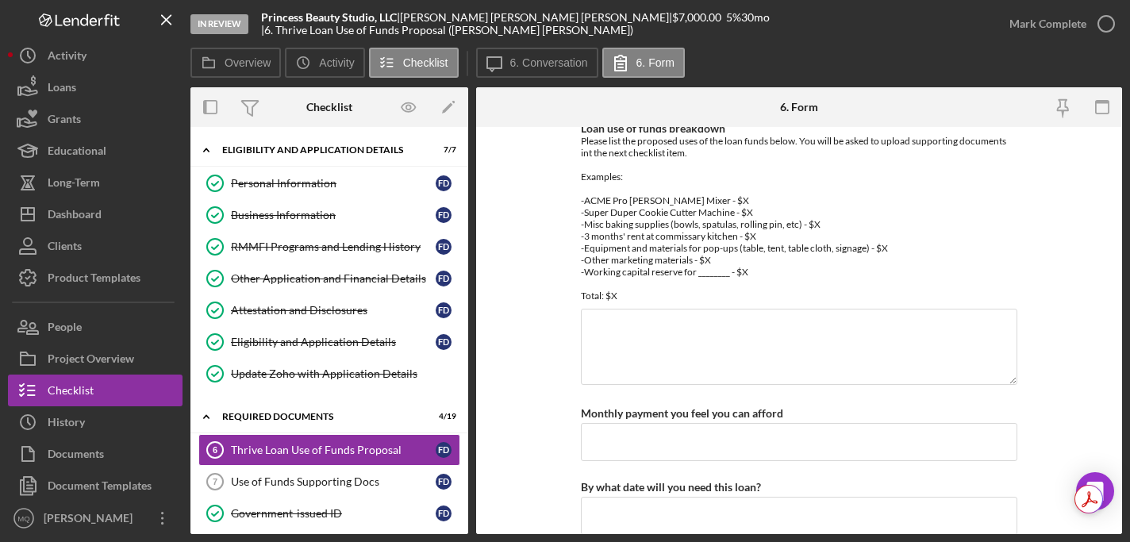
scroll to position [1175, 0]
click at [769, 330] on textarea "Loan use of funds breakdown" at bounding box center [799, 348] width 437 height 76
paste textarea "* Depósito de local comercial: $2,400 * Pago del primer mes de renta: $2,400 * …"
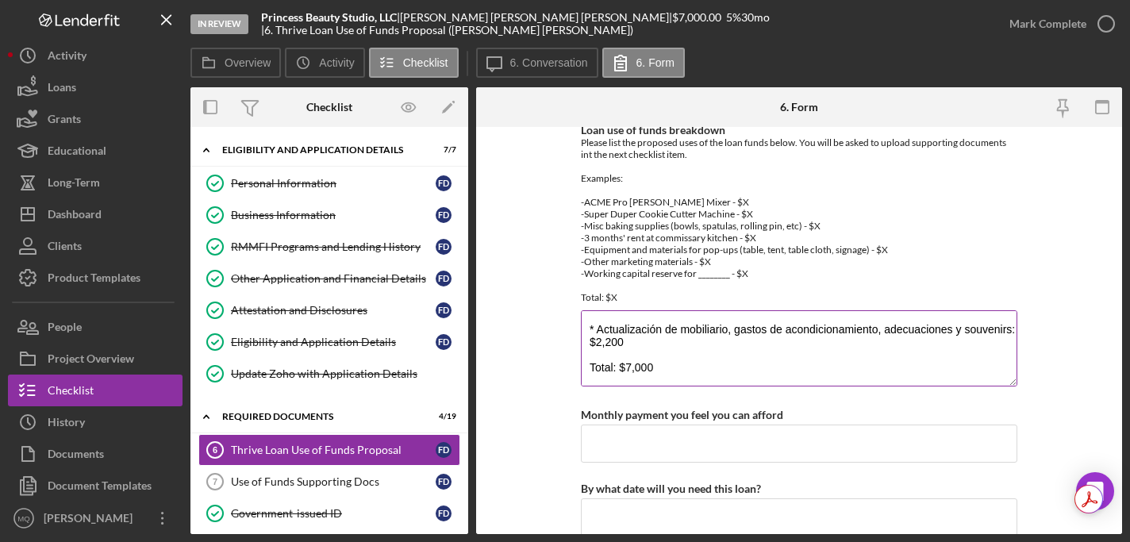
scroll to position [51, 0]
type textarea "* Depósito de local comercial: $2,400 * Pago del primer mes de renta: $2,400 * …"
click at [872, 363] on form "Business Background and Outlook Please describe how the past year has been for …" at bounding box center [799, 330] width 646 height 407
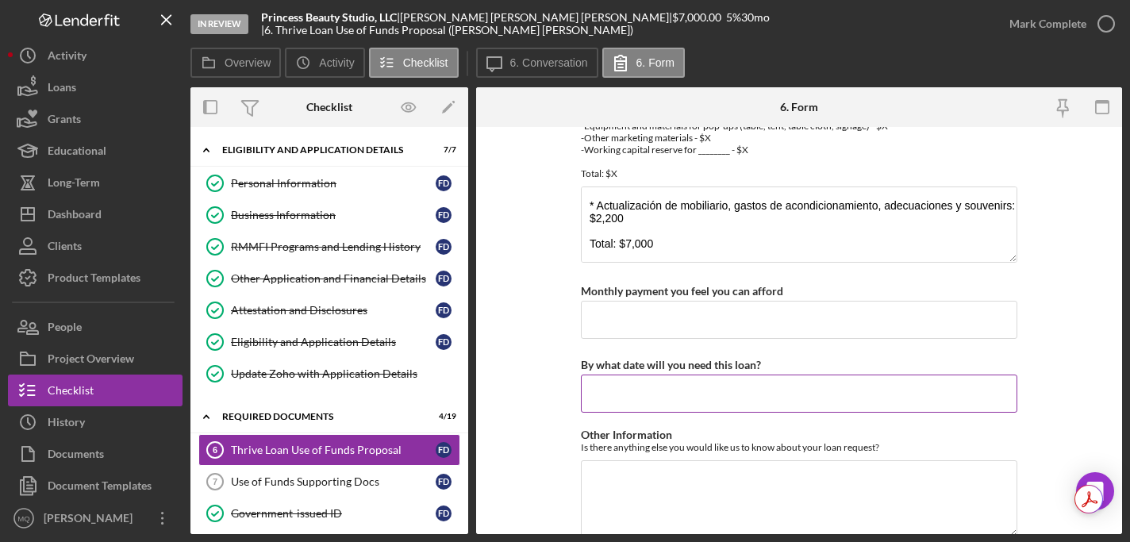
scroll to position [1302, 0]
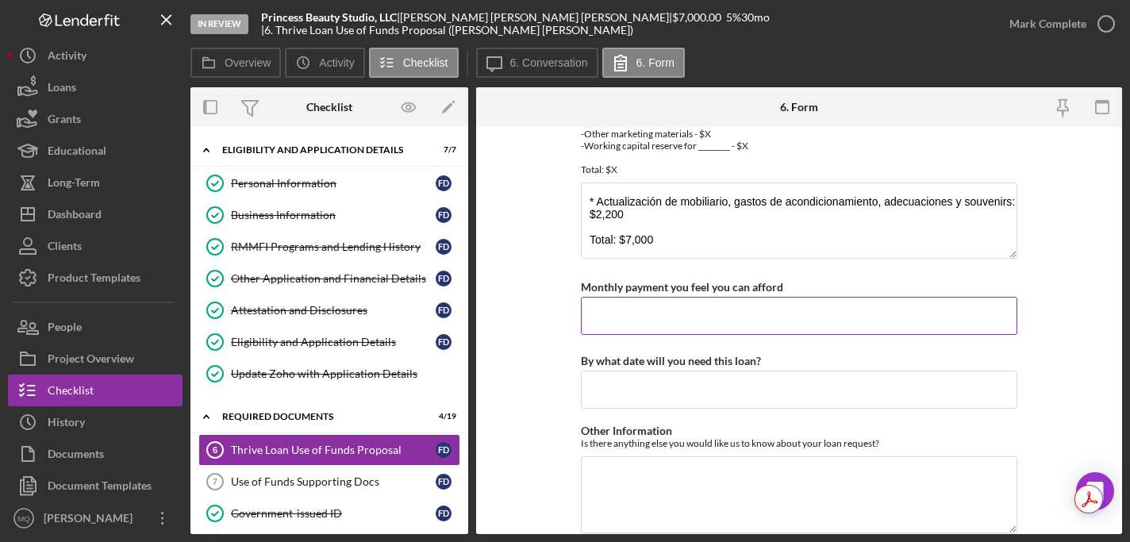
click at [793, 317] on input "Monthly payment you feel you can afford" at bounding box center [799, 316] width 437 height 38
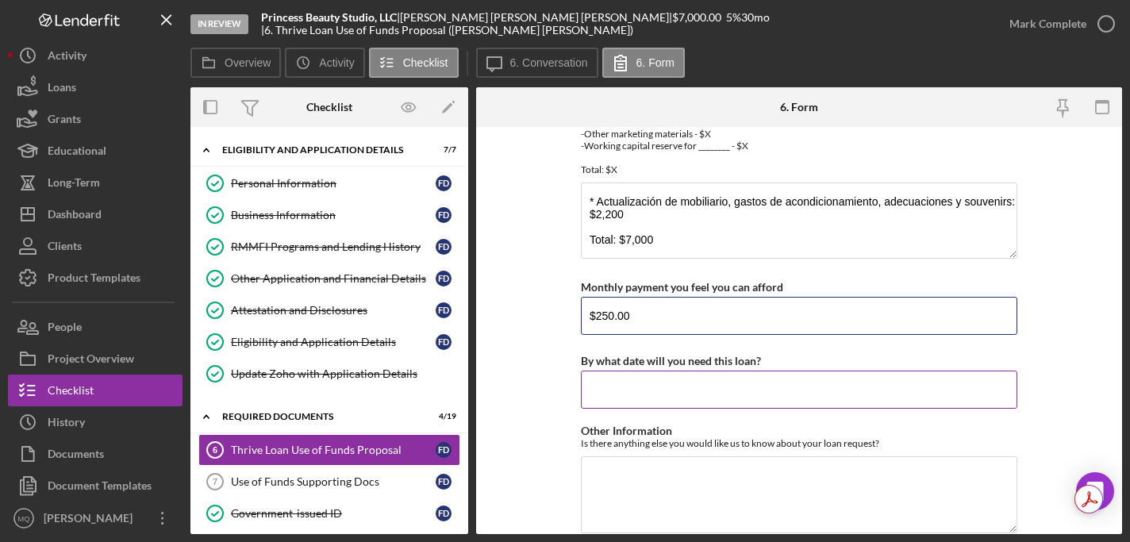
type input "$250.00"
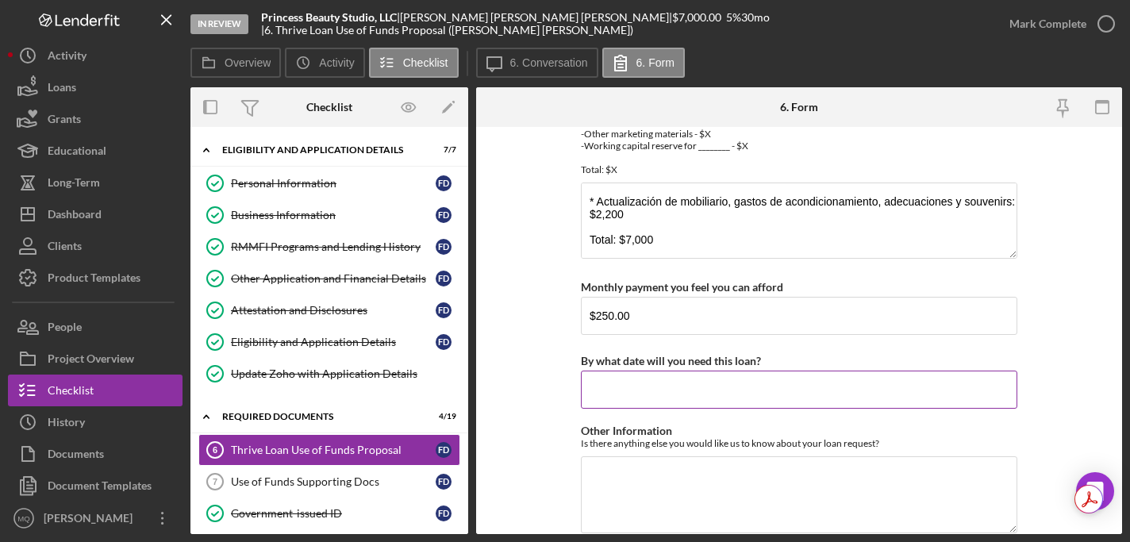
click at [713, 388] on input "By what date will you need this loan?" at bounding box center [799, 390] width 437 height 38
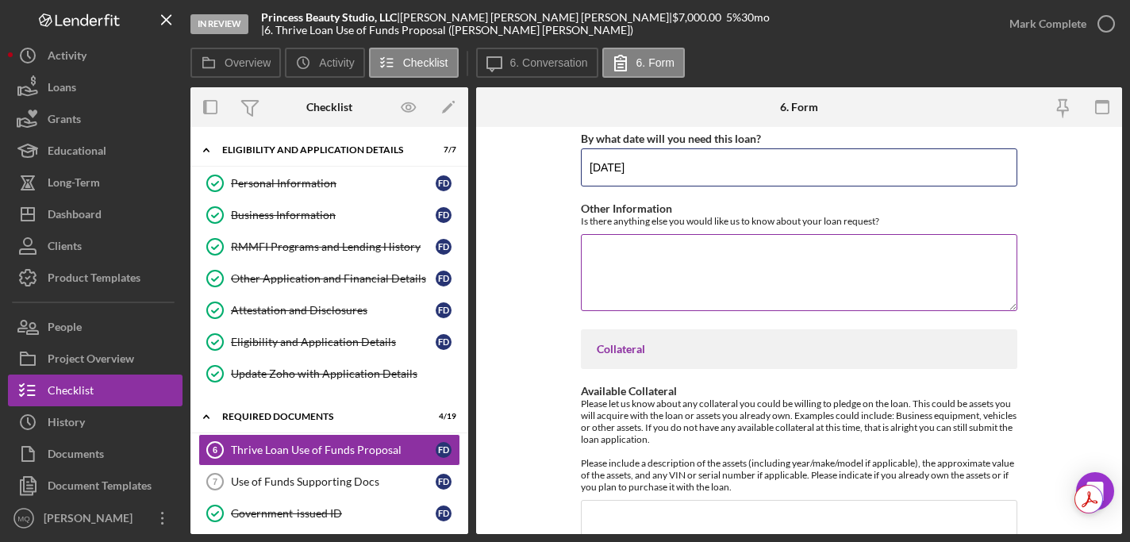
scroll to position [1529, 0]
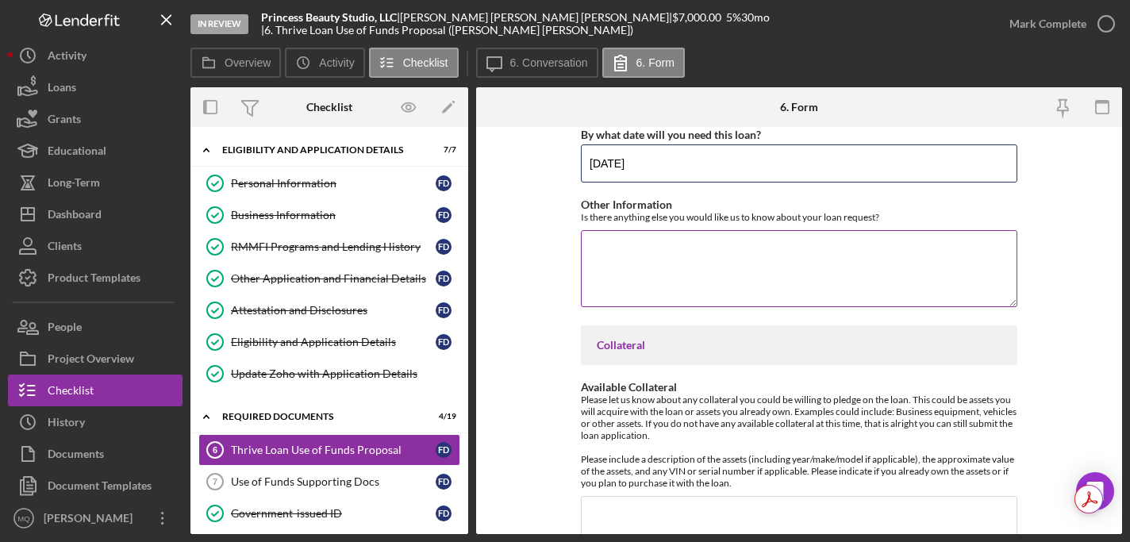
type input "[DATE]"
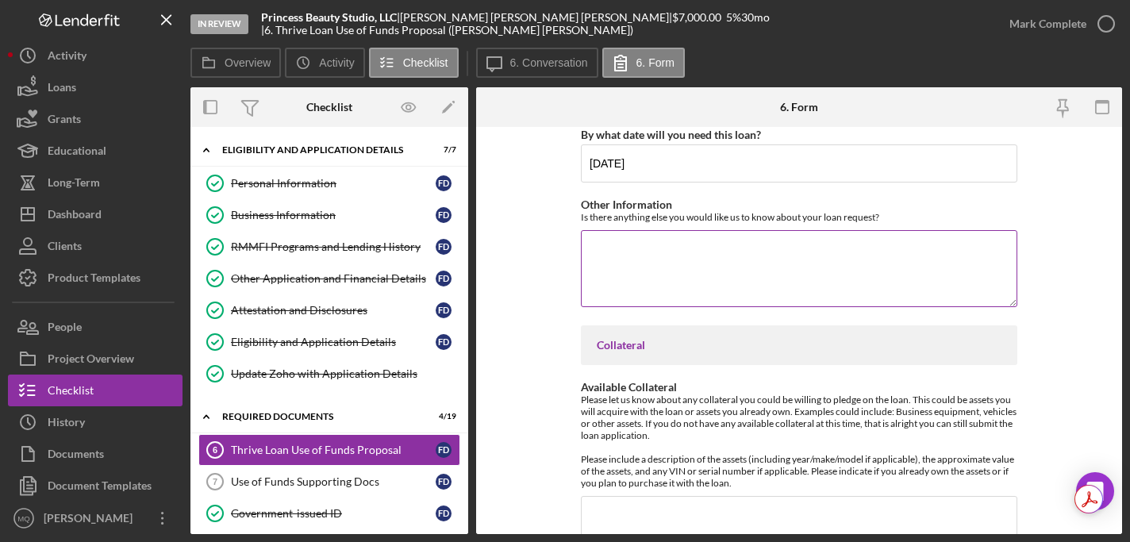
click at [766, 271] on textarea "Other Information" at bounding box center [799, 268] width 437 height 76
type textarea "n"
type textarea "N/A"
click at [872, 245] on form "Business Background and Outlook Please describe how the past year has been for …" at bounding box center [799, 330] width 646 height 407
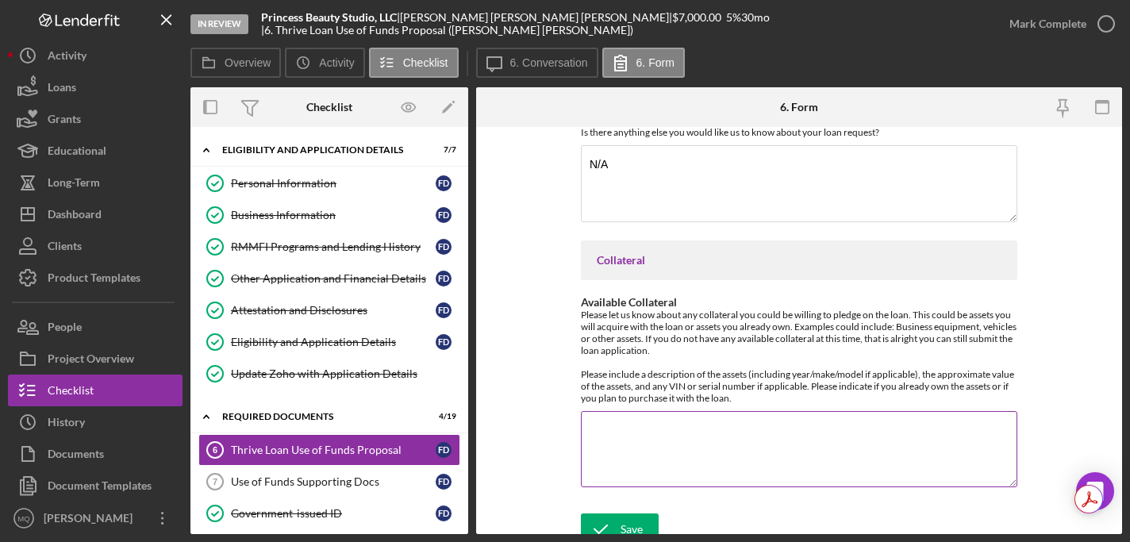
scroll to position [1624, 0]
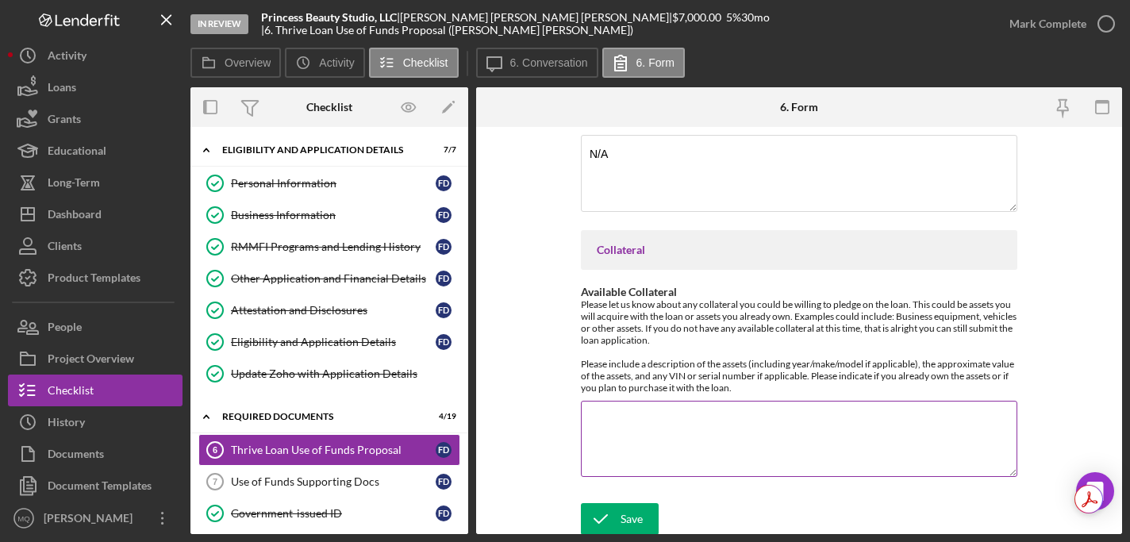
click at [827, 420] on textarea "Available Collateral" at bounding box center [799, 439] width 437 height 76
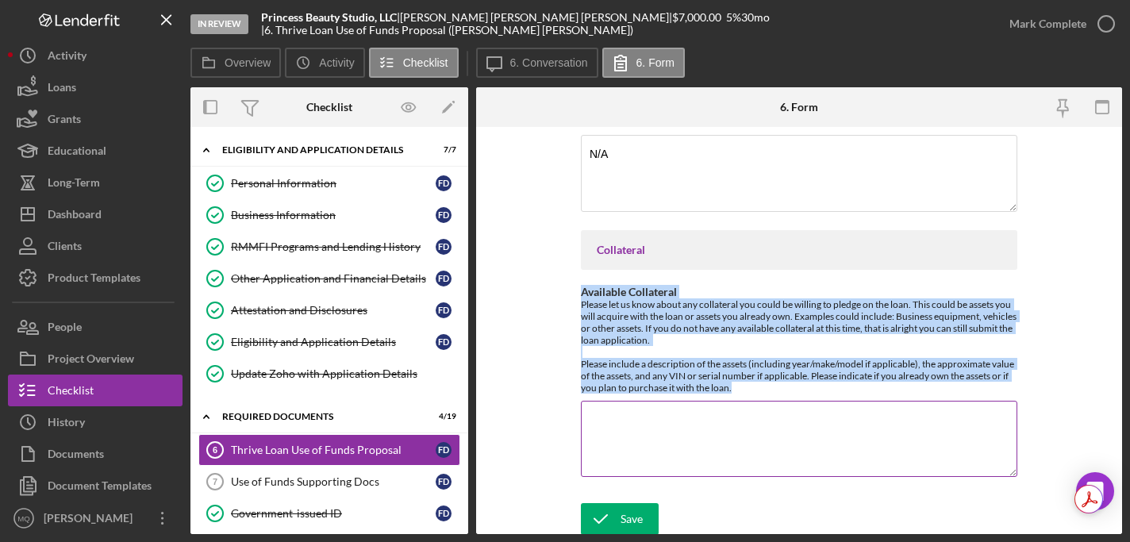
drag, startPoint x: 576, startPoint y: 292, endPoint x: 749, endPoint y: 380, distance: 194.1
click at [749, 380] on form "Business Background and Outlook Please describe how the past year has been for …" at bounding box center [799, 330] width 646 height 407
copy div "Available Collateral Please let us know about any collateral you could be willi…"
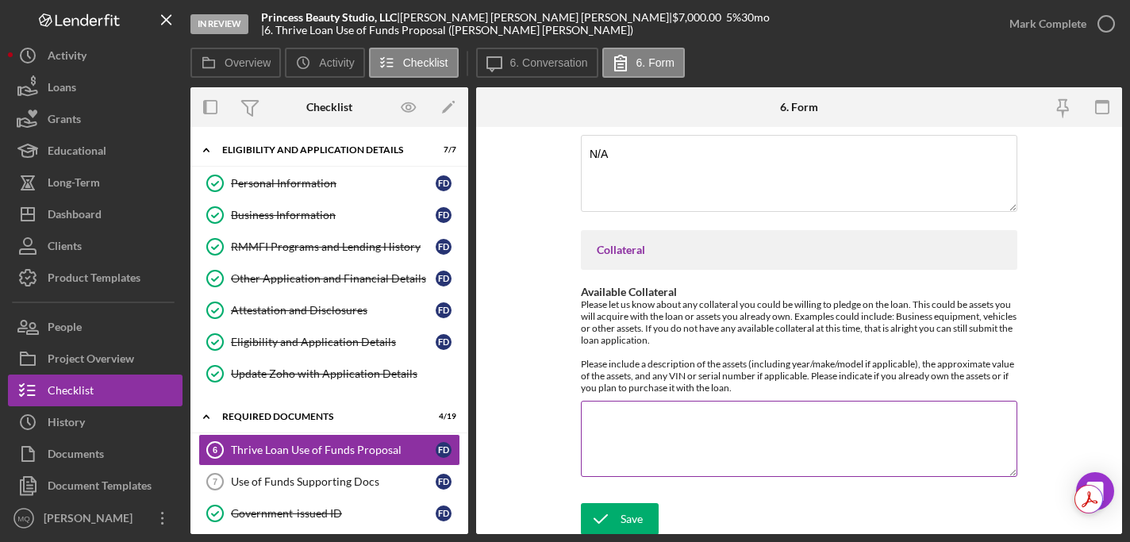
click at [694, 421] on textarea "Available Collateral" at bounding box center [799, 439] width 437 height 76
paste textarea "- Ford Scape 2022 $23,000 -Equipo de Trabajo $4,000"
drag, startPoint x: 726, startPoint y: 417, endPoint x: 1070, endPoint y: 374, distance: 346.4
click at [726, 417] on textarea "- Ford Scape 2022 $23,000 -Equipo de Trabajo $4,000" at bounding box center [799, 439] width 437 height 76
type textarea "- Ford Scape 2022 $23,000 - Equipo de Trabajo $4,000"
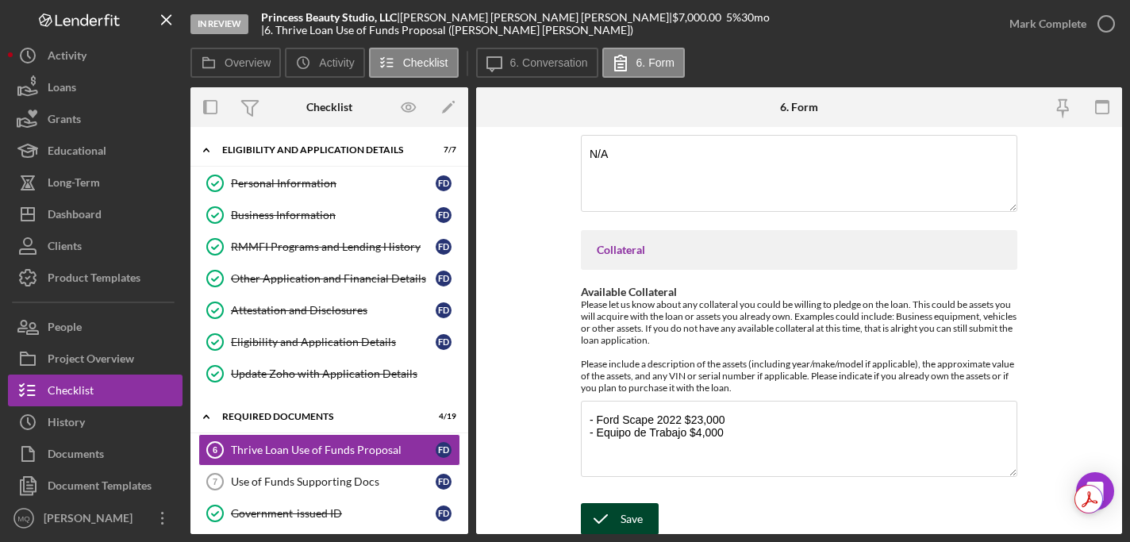
click at [626, 509] on div "Save" at bounding box center [632, 519] width 22 height 32
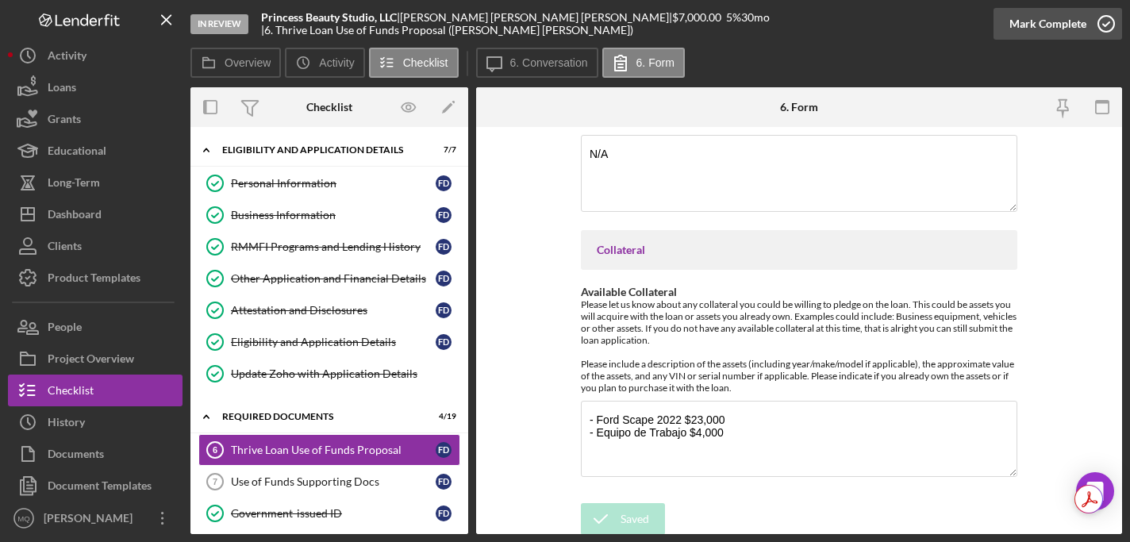
click at [872, 27] on icon "button" at bounding box center [1106, 24] width 40 height 40
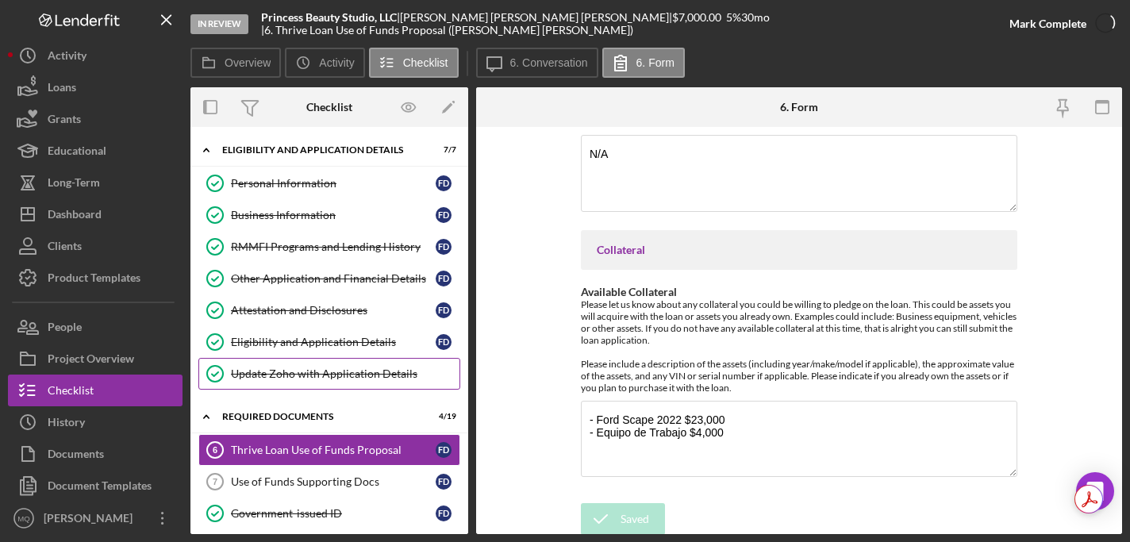
scroll to position [1687, 0]
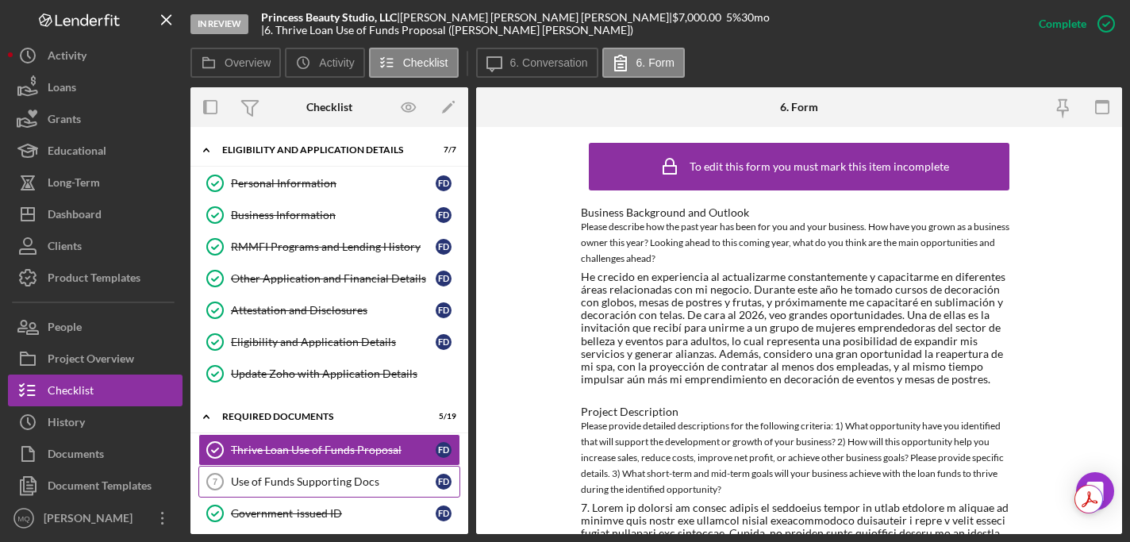
click at [341, 492] on link "Use of Funds Supporting Docs 7 Use of Funds Supporting Docs F D" at bounding box center [329, 482] width 262 height 32
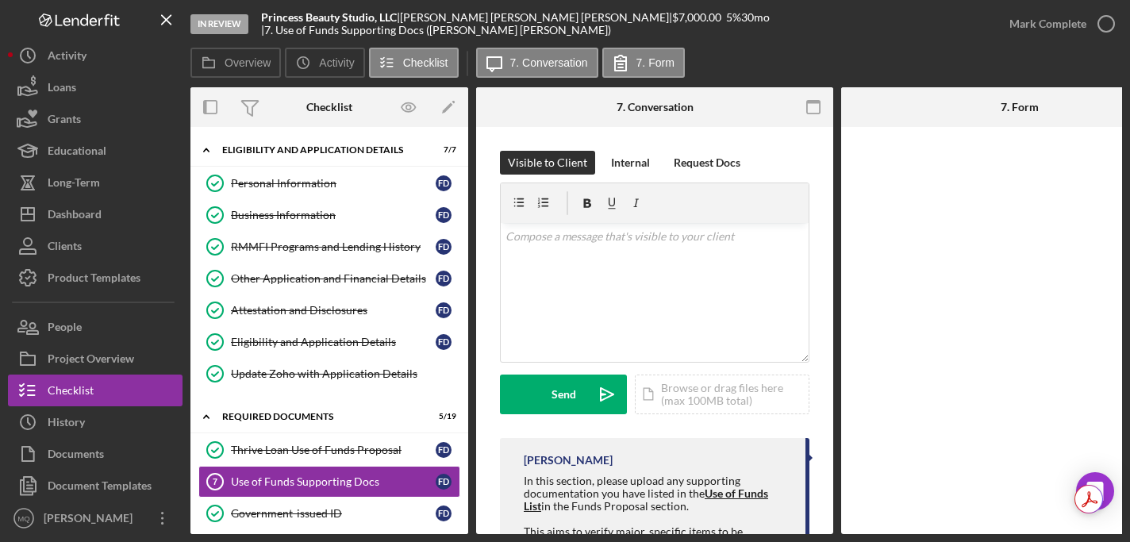
scroll to position [99, 0]
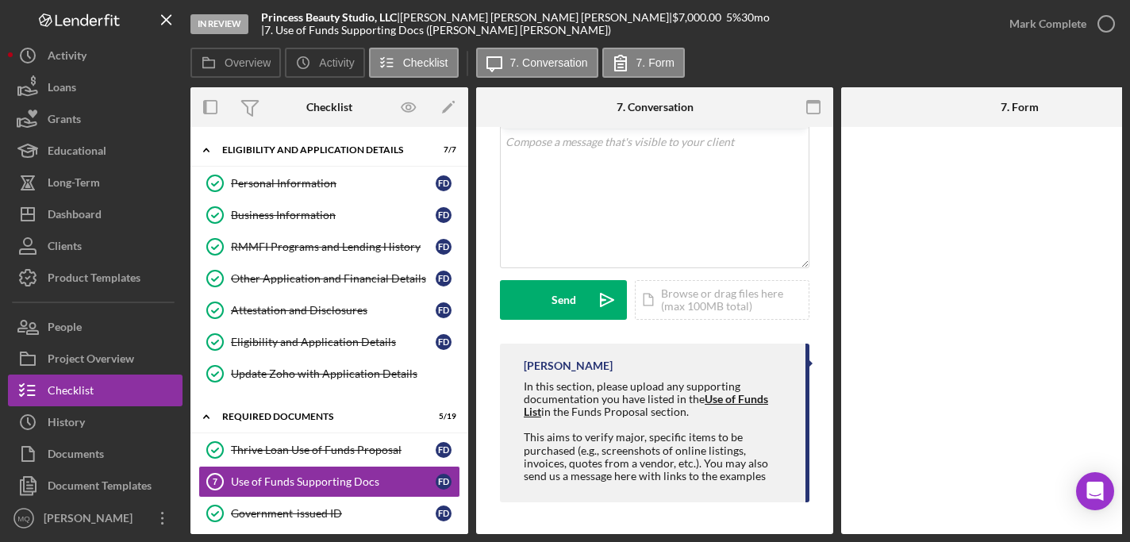
click at [732, 392] on strong "Use of Funds List" at bounding box center [646, 405] width 244 height 26
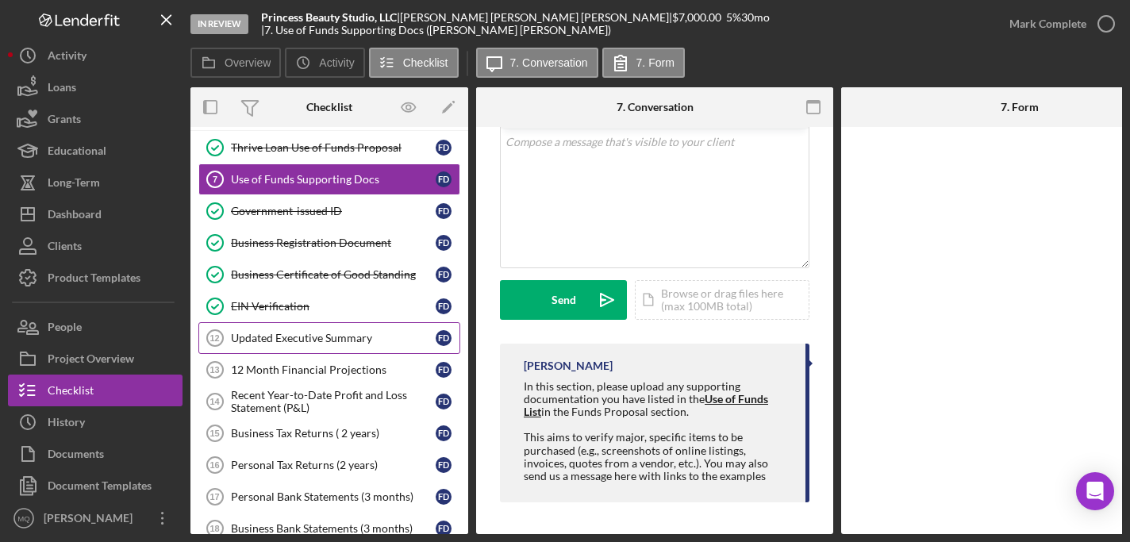
scroll to position [304, 0]
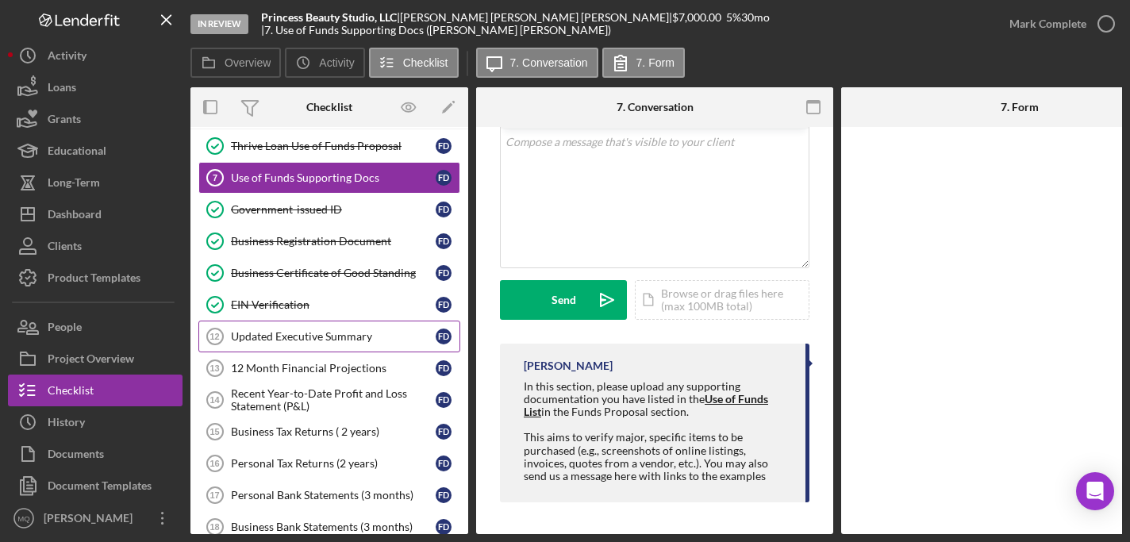
click at [367, 338] on div "Updated Executive Summary" at bounding box center [333, 336] width 205 height 13
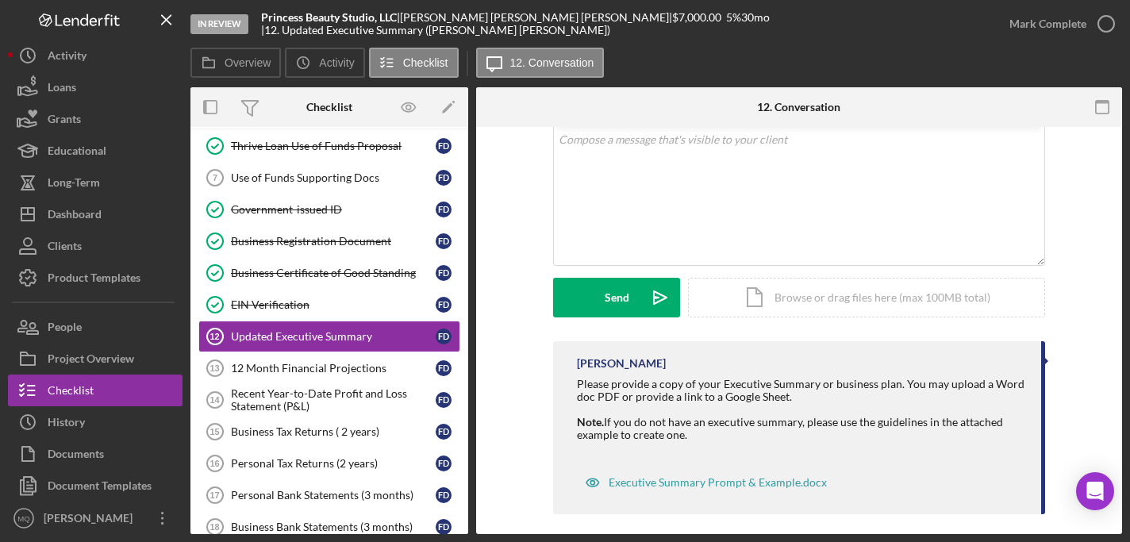
scroll to position [98, 0]
click at [363, 404] on div "Recent Year-to-Date Profit and Loss Statement (P&L)" at bounding box center [333, 399] width 205 height 25
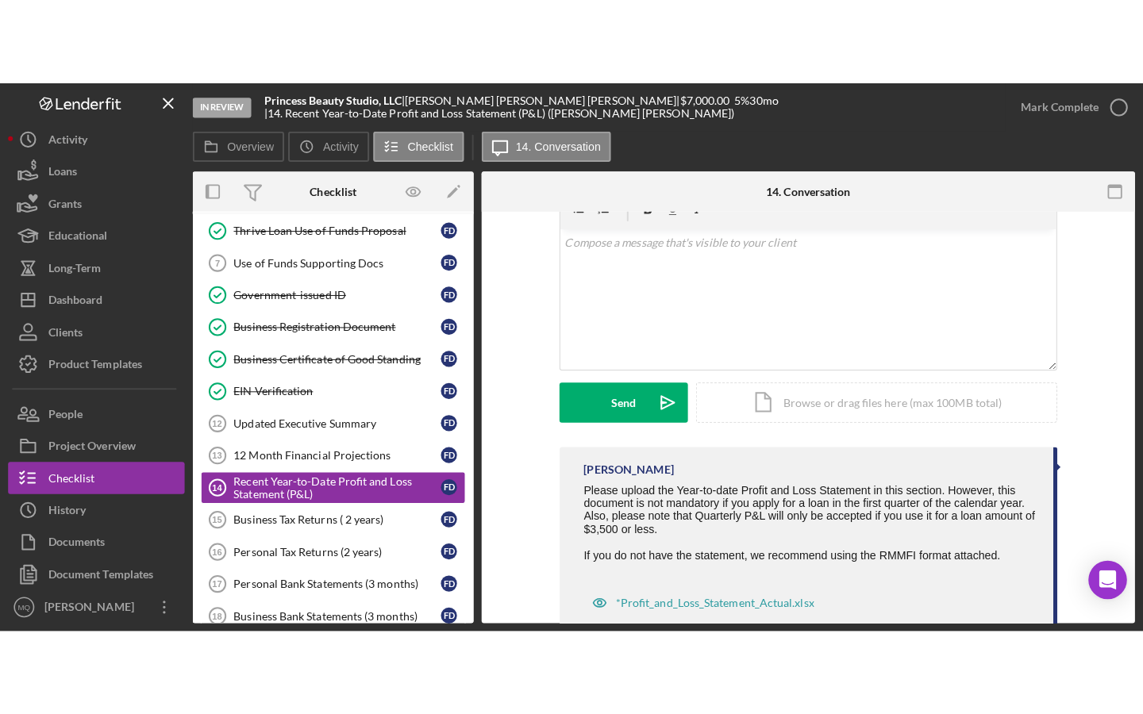
scroll to position [124, 0]
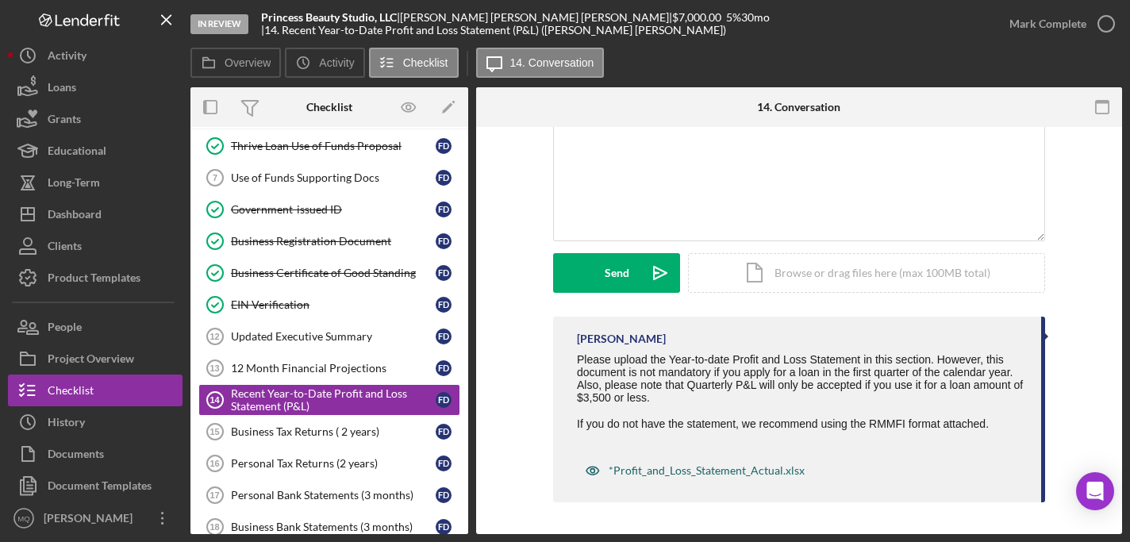
click at [741, 467] on div "*Profit_and_Loss_Statement_Actual.xlsx" at bounding box center [707, 470] width 196 height 13
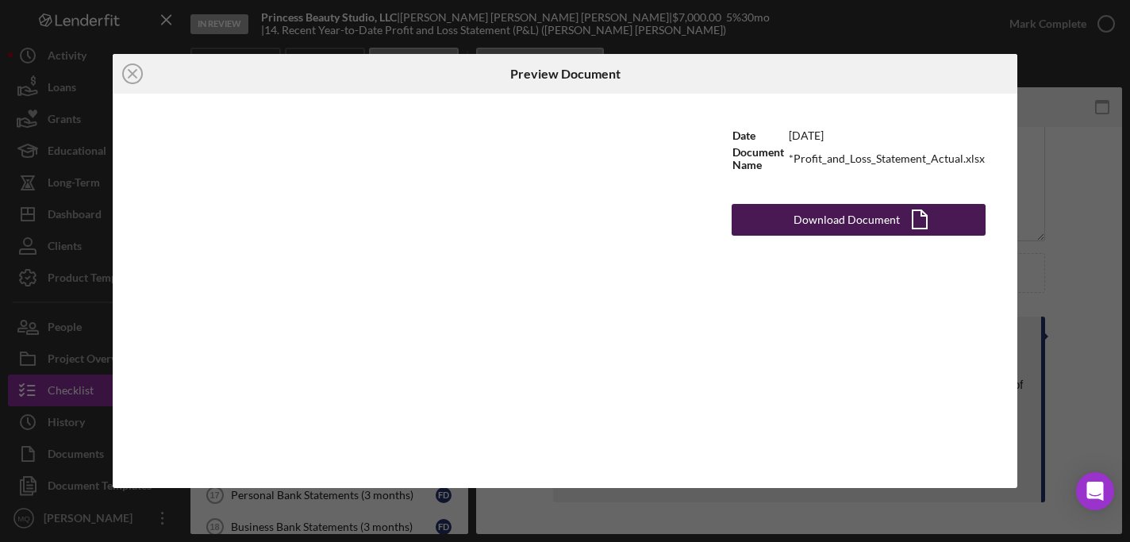
click at [835, 210] on div "Download Document" at bounding box center [847, 220] width 106 height 32
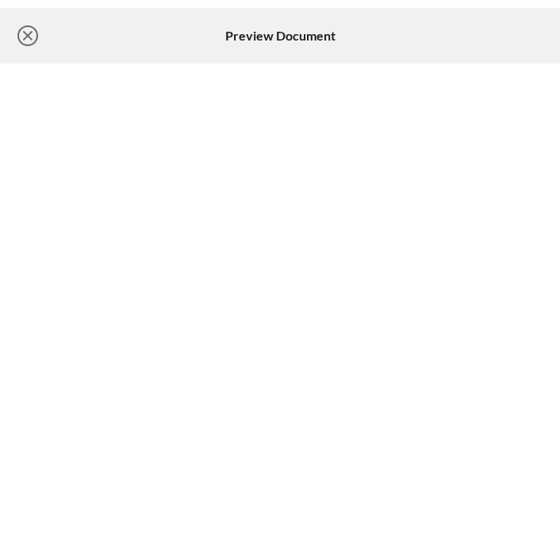
click at [32, 40] on icon "Icon/Close" at bounding box center [28, 36] width 40 height 40
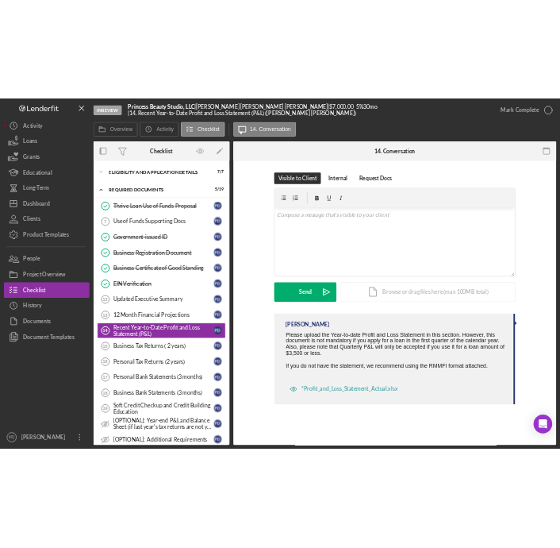
scroll to position [52, 0]
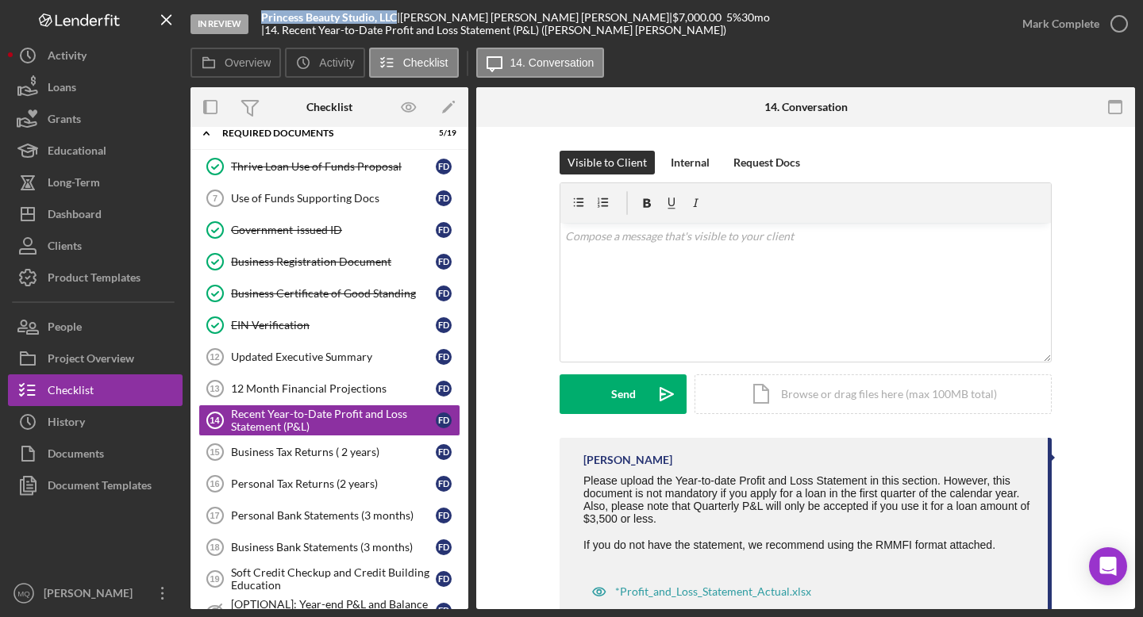
drag, startPoint x: 261, startPoint y: 13, endPoint x: 399, endPoint y: 14, distance: 138.1
click at [399, 14] on div "In Review Princess Beauty Studio, LLC | [PERSON_NAME] [PERSON_NAME] | $7,000.00…" at bounding box center [598, 24] width 816 height 48
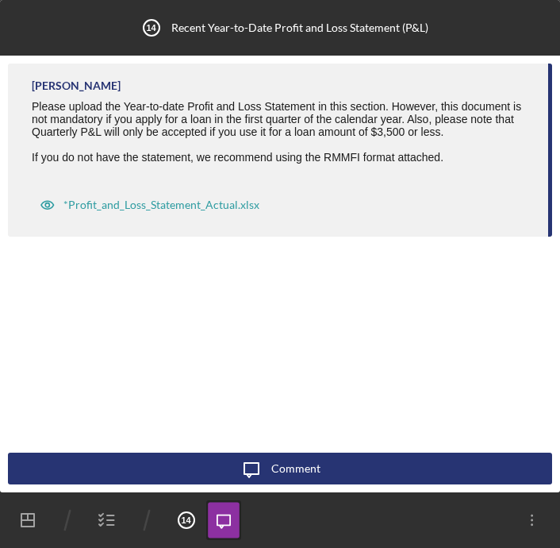
scroll to position [0, 0]
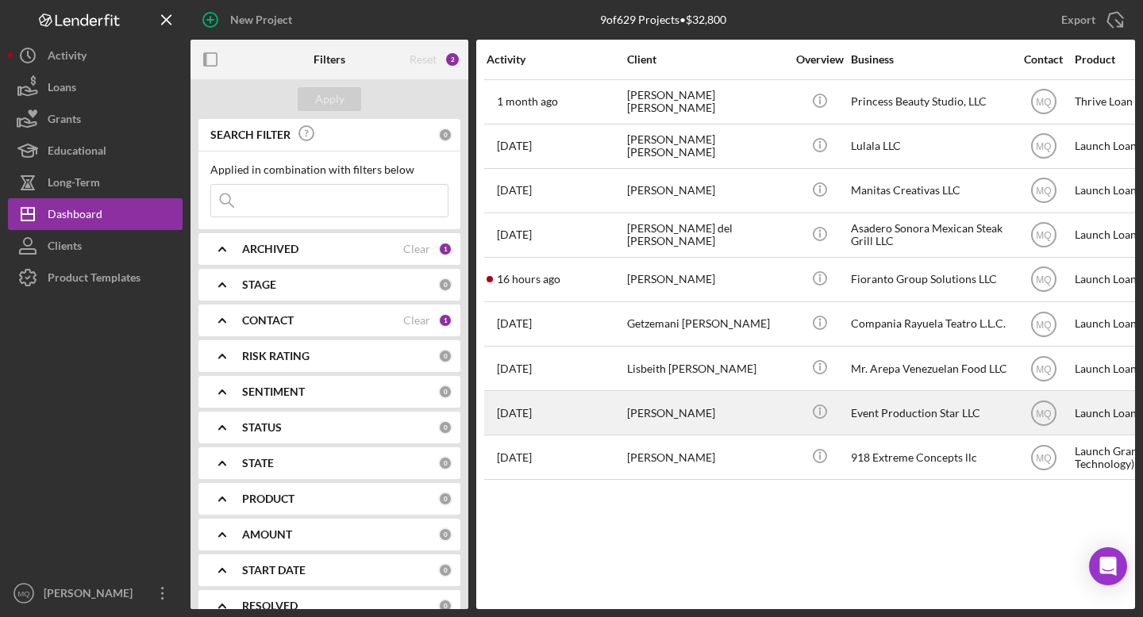
click at [702, 405] on div "[PERSON_NAME]" at bounding box center [706, 413] width 159 height 42
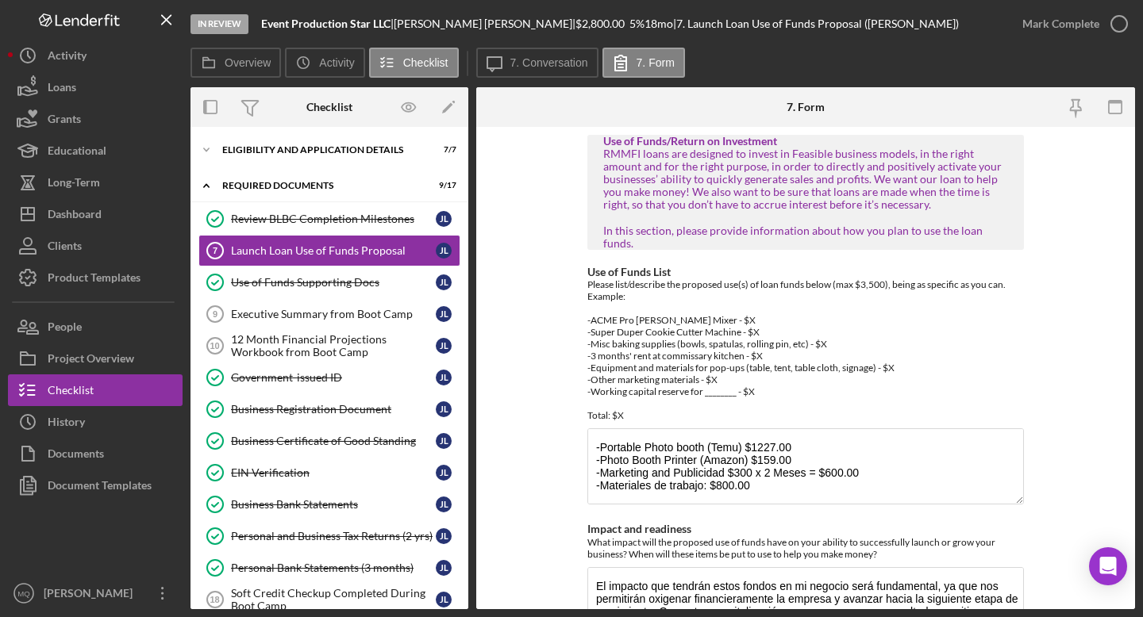
click at [1071, 377] on form "Use of Funds/Return on Investment RMMFI loans are designed to invest in Feasibl…" at bounding box center [805, 368] width 659 height 483
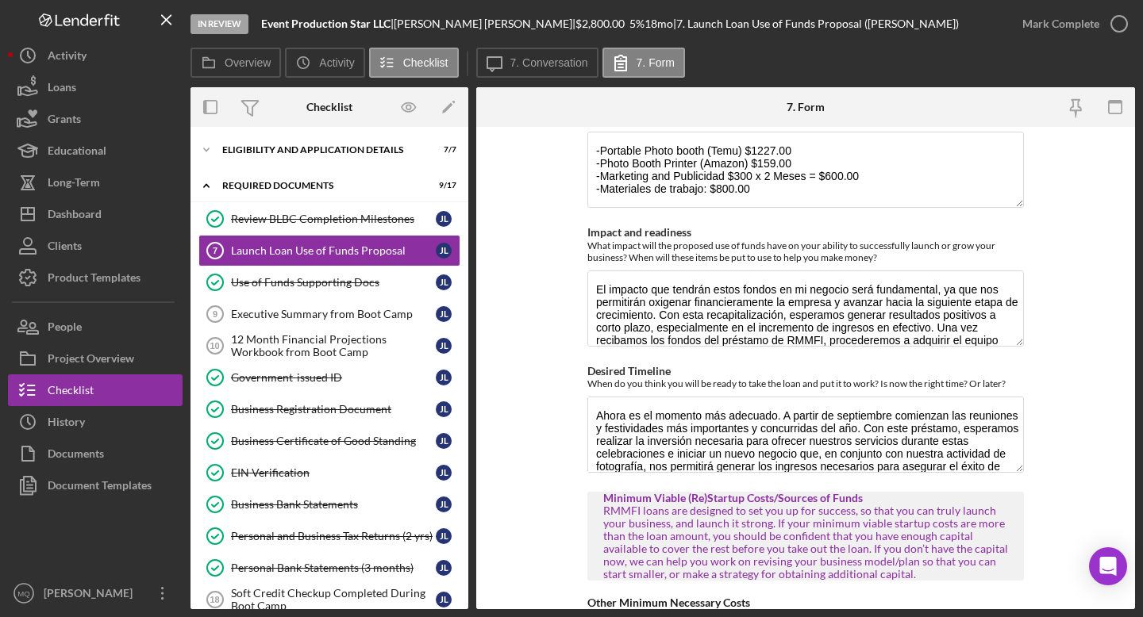
scroll to position [306, 0]
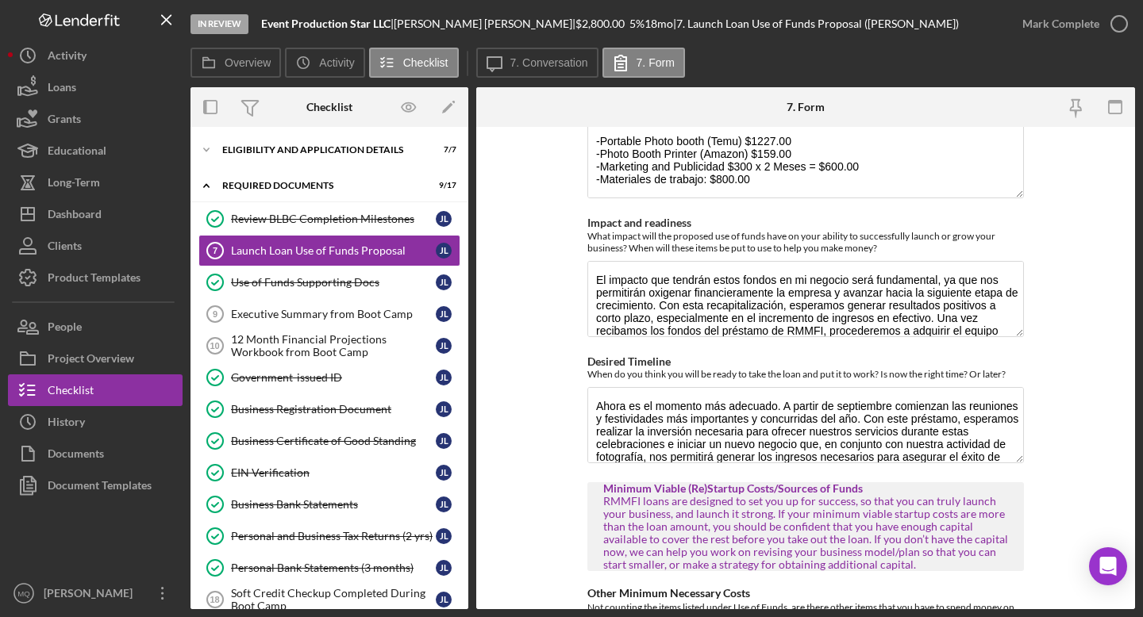
click at [1084, 375] on form "Use of Funds/Return on Investment RMMFI loans are designed to invest in Feasibl…" at bounding box center [805, 368] width 659 height 483
click at [1079, 413] on form "Use of Funds/Return on Investment RMMFI loans are designed to invest in Feasibl…" at bounding box center [805, 368] width 659 height 483
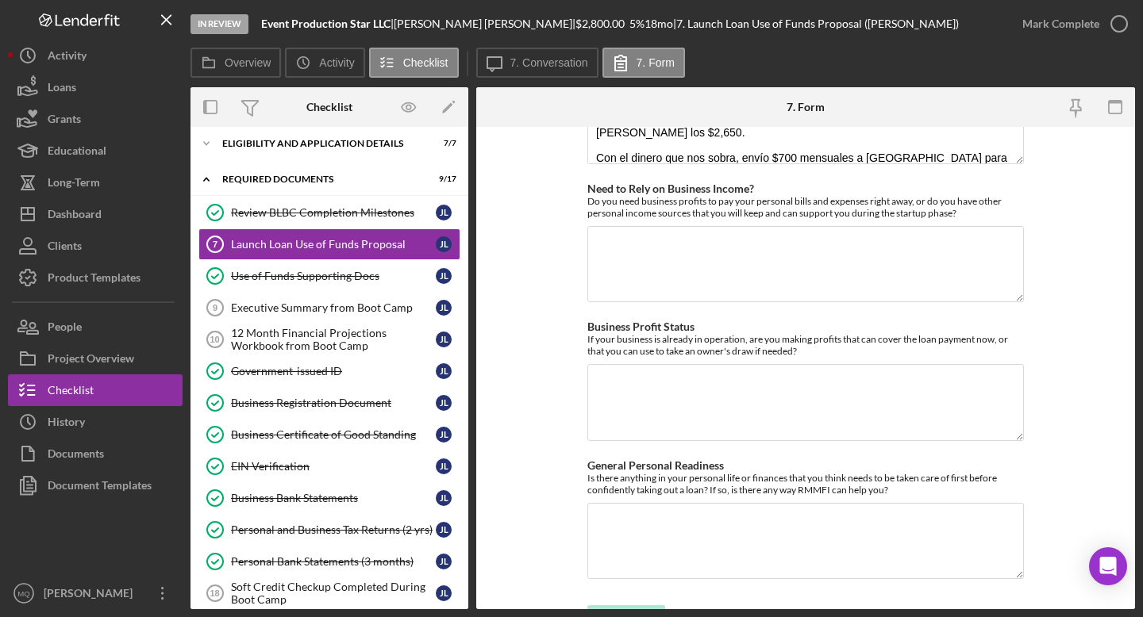
scroll to position [6, 0]
drag, startPoint x: 586, startPoint y: 157, endPoint x: 958, endPoint y: 190, distance: 373.6
click at [958, 190] on div "Need to Rely on Business Income? Do you need business profits to pay your perso…" at bounding box center [805, 244] width 437 height 123
copy label
click at [702, 226] on textarea "Need to Rely on Business Income?" at bounding box center [805, 264] width 437 height 76
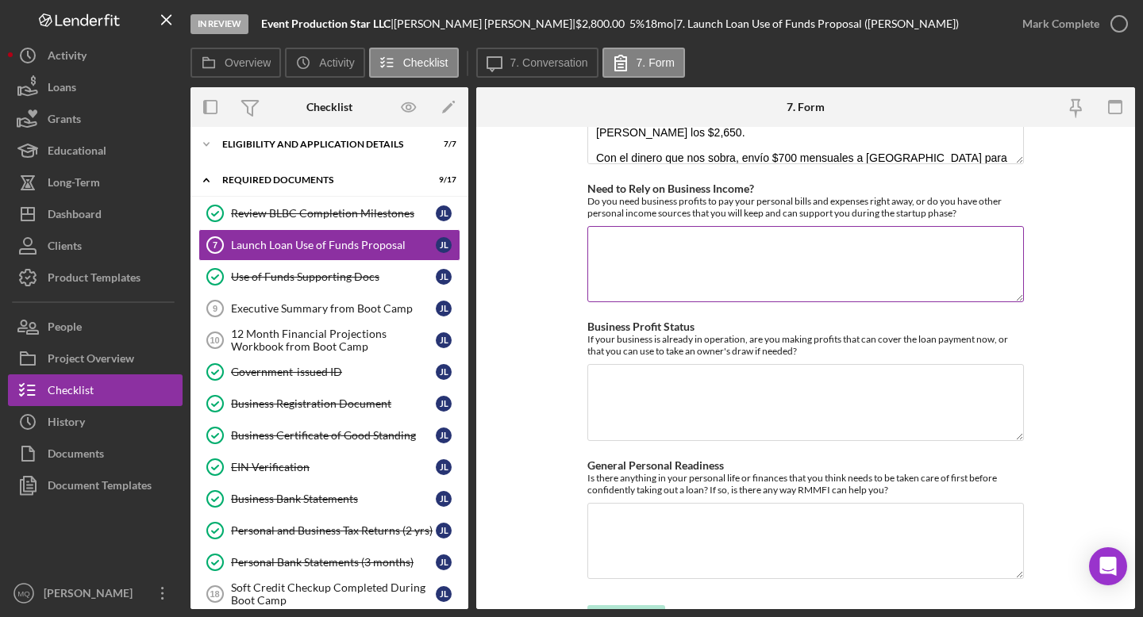
paste textarea "No necesito depender de los ingresos del negocio; por el contrario, con mi trab…"
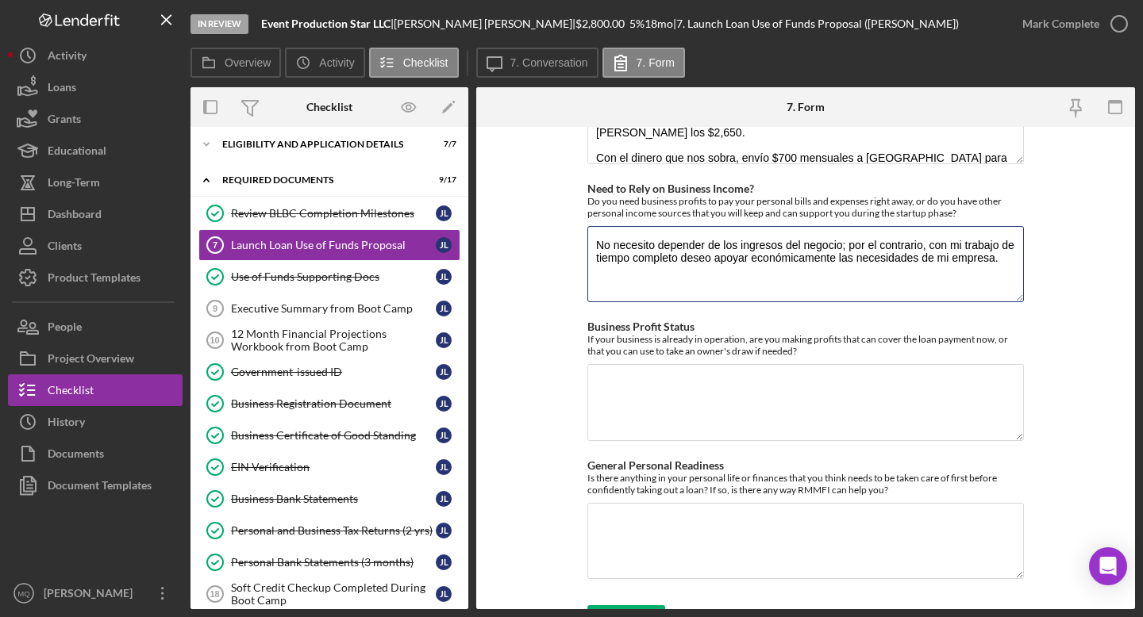
type textarea "No necesito depender de los ingresos del negocio; por el contrario, con mi trab…"
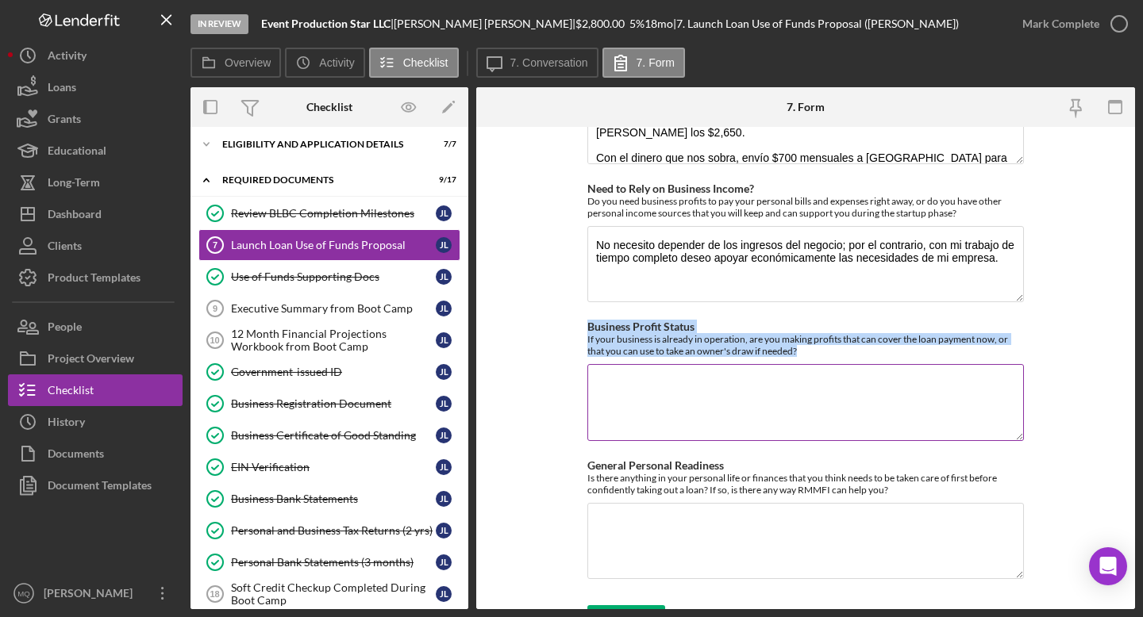
drag, startPoint x: 583, startPoint y: 298, endPoint x: 841, endPoint y: 324, distance: 260.0
click at [841, 324] on form "Use of Funds/Return on Investment RMMFI loans are designed to invest in Feasibl…" at bounding box center [805, 368] width 659 height 483
copy div "Business Profit Status If your business is already in operation, are you making…"
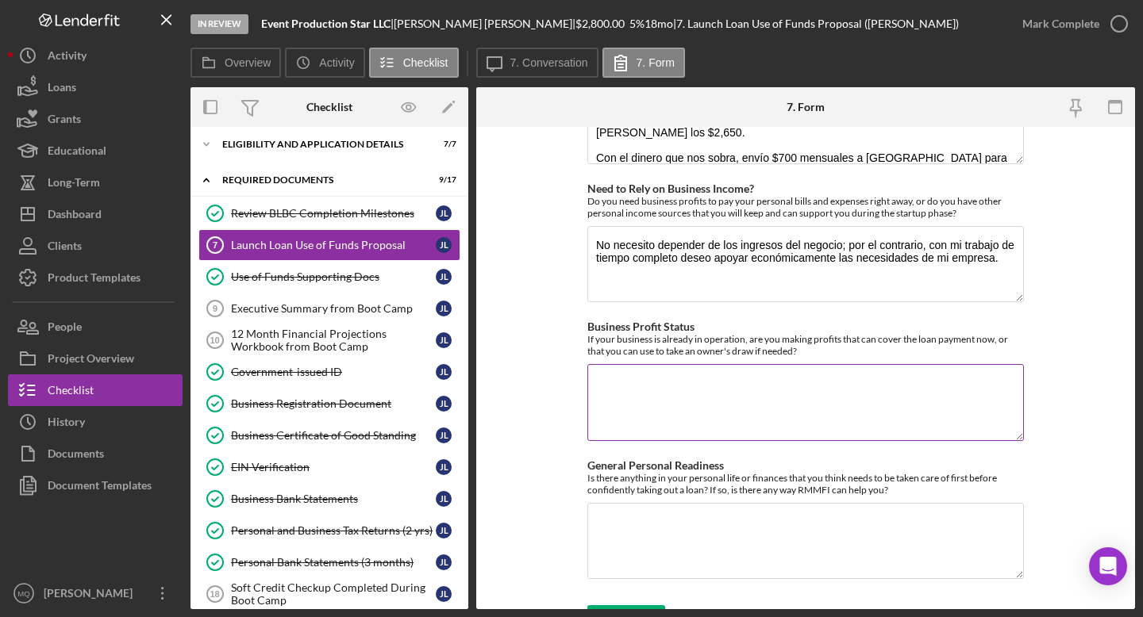
click at [668, 367] on textarea "Business Profit Status" at bounding box center [805, 402] width 437 height 76
paste textarea "Actualmente no estamos generando ingresos, pero para el 27 de septiembre tengo …"
type textarea "Actualmente no estamos generando ingresos, pero para el 27 de septiembre tengo …"
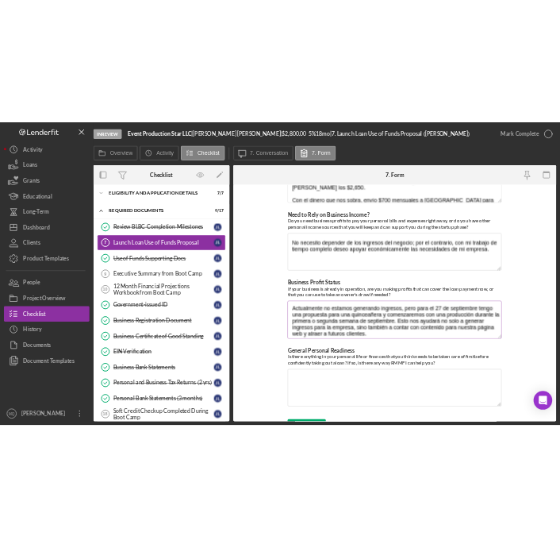
scroll to position [0, 0]
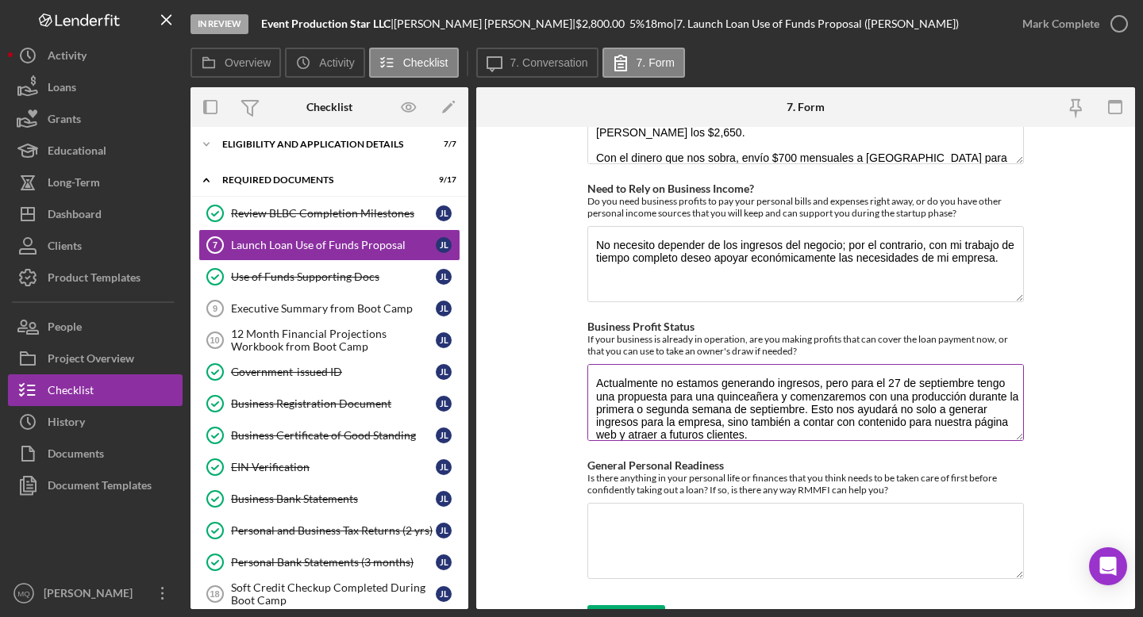
click at [593, 364] on textarea "Actualmente no estamos generando ingresos, pero para el 27 de septiembre tengo …" at bounding box center [805, 402] width 437 height 76
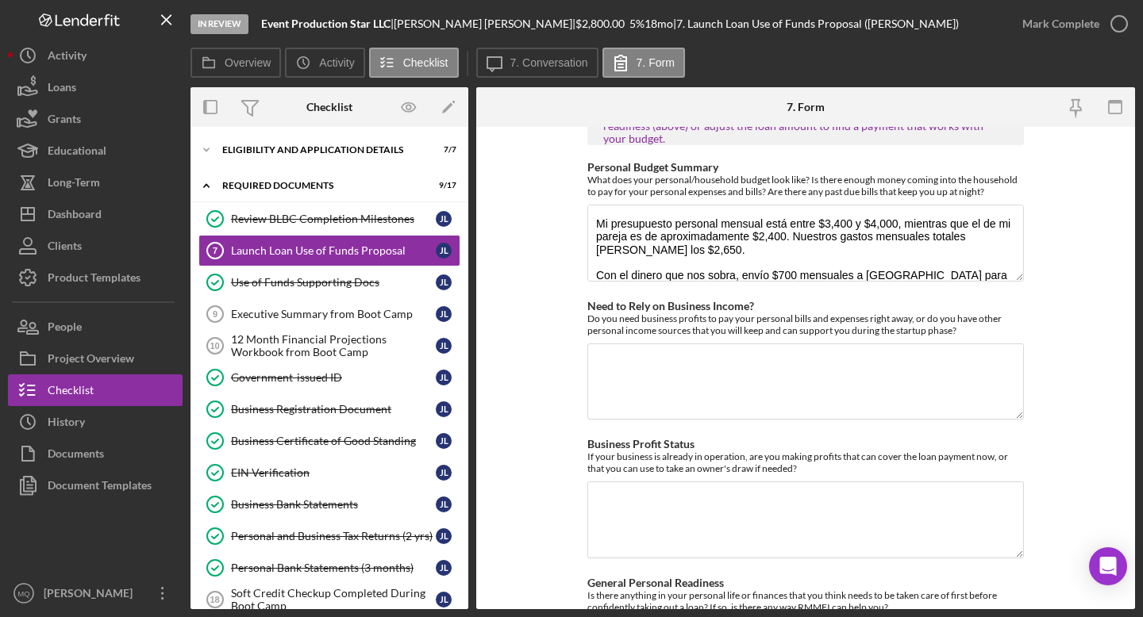
scroll to position [1655, 0]
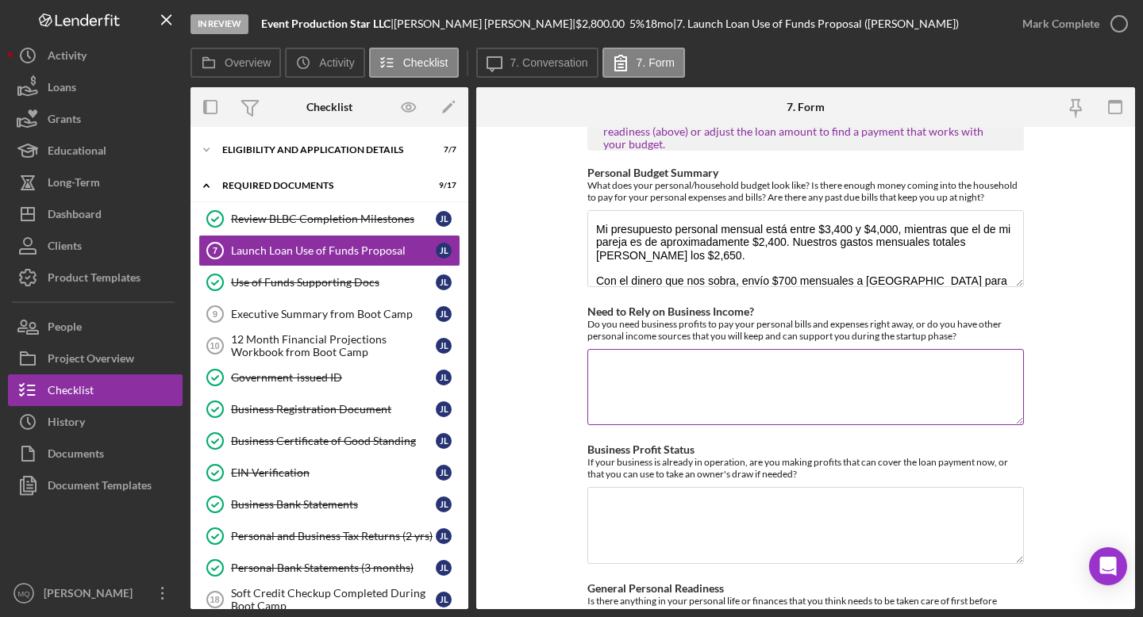
click at [758, 360] on textarea "Need to Rely on Business Income?" at bounding box center [805, 387] width 437 height 76
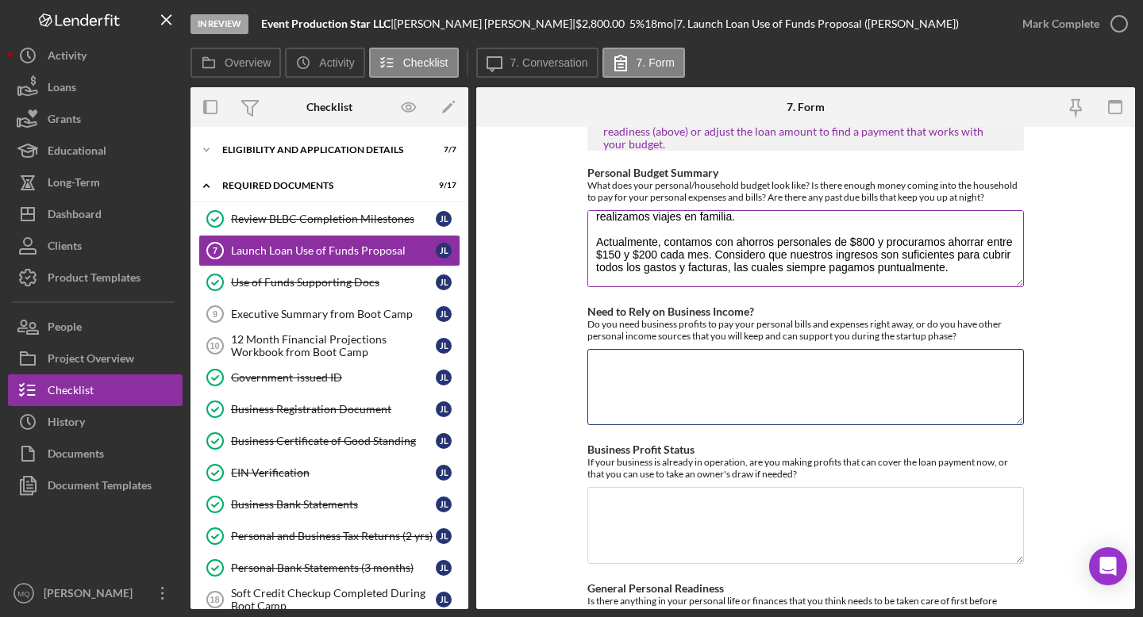
scroll to position [114, 0]
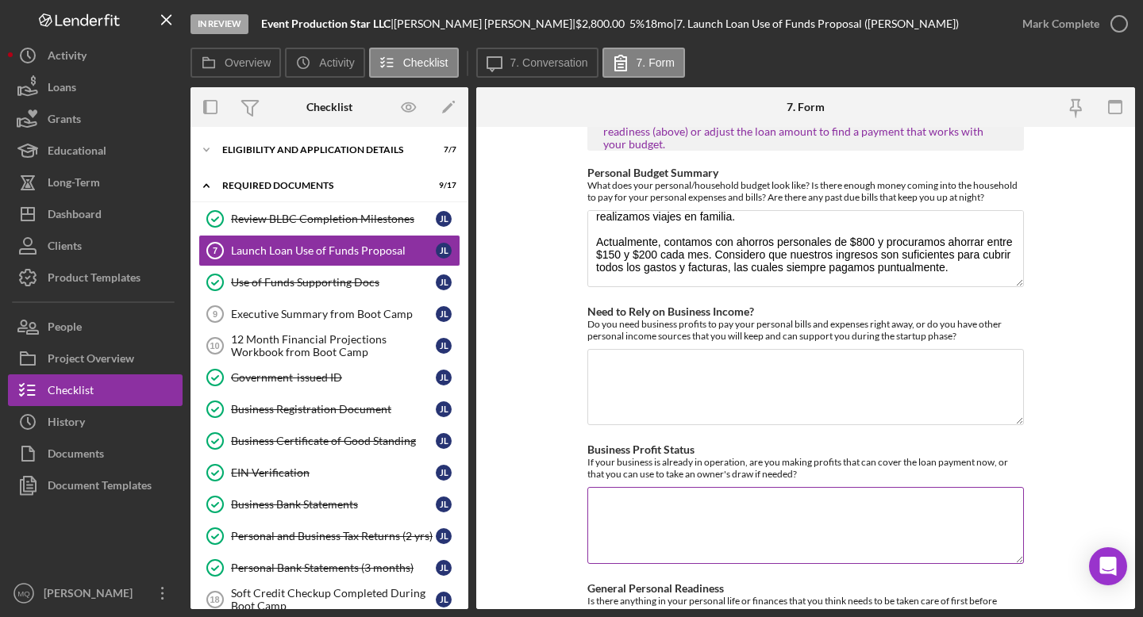
click at [700, 487] on textarea "Business Profit Status" at bounding box center [805, 525] width 437 height 76
paste textarea "Actualmente no estamos generando ingresos, pero para el 27 de septiembre tengo …"
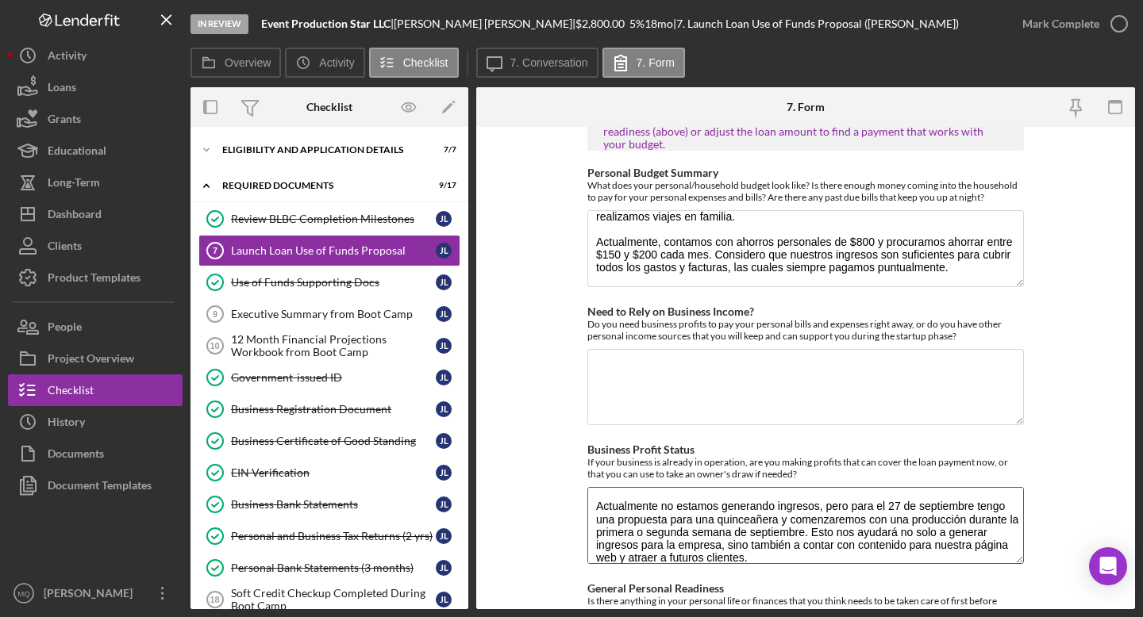
scroll to position [1, 0]
type textarea "Actualmente no estamos generando ingresos, pero para el 27 de septiembre tengo …"
click at [801, 353] on textarea "Need to Rely on Business Income?" at bounding box center [805, 387] width 437 height 76
click at [712, 355] on textarea "Need to Rely on Business Income?" at bounding box center [805, 387] width 437 height 76
paste textarea "No necesito depender de los ingresos del negocio; por el contrario, con mi trab…"
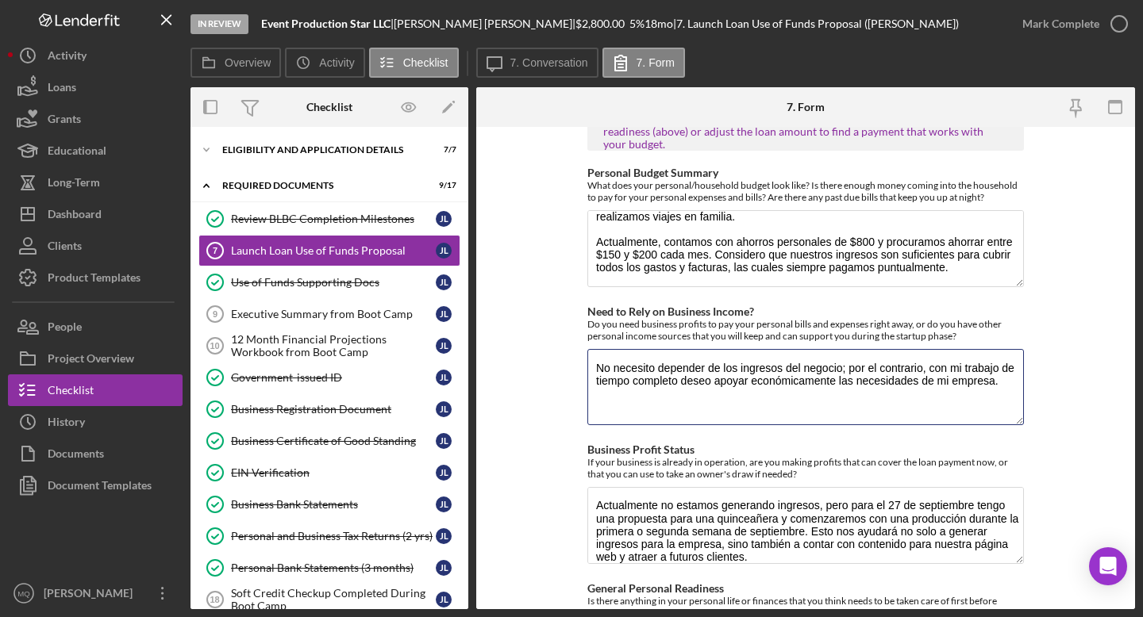
type textarea "No necesito depender de los ingresos del negocio; por el contrario, con mi trab…"
click at [1067, 435] on form "Use of Funds/Return on Investment RMMFI loans are designed to invest in Feasibl…" at bounding box center [805, 368] width 659 height 483
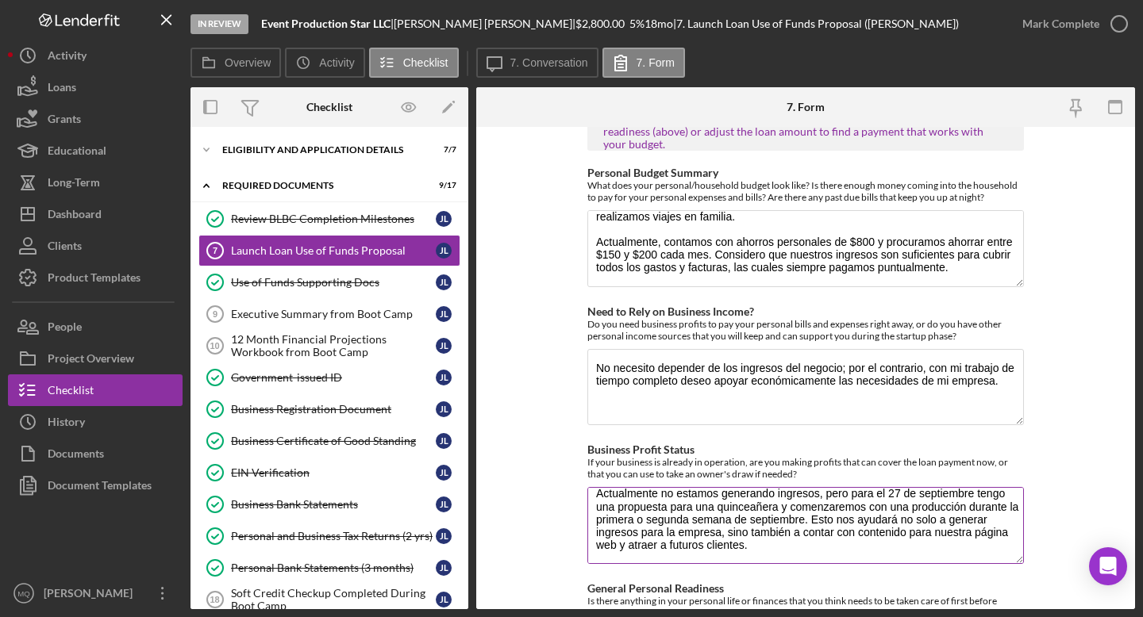
scroll to position [1778, 0]
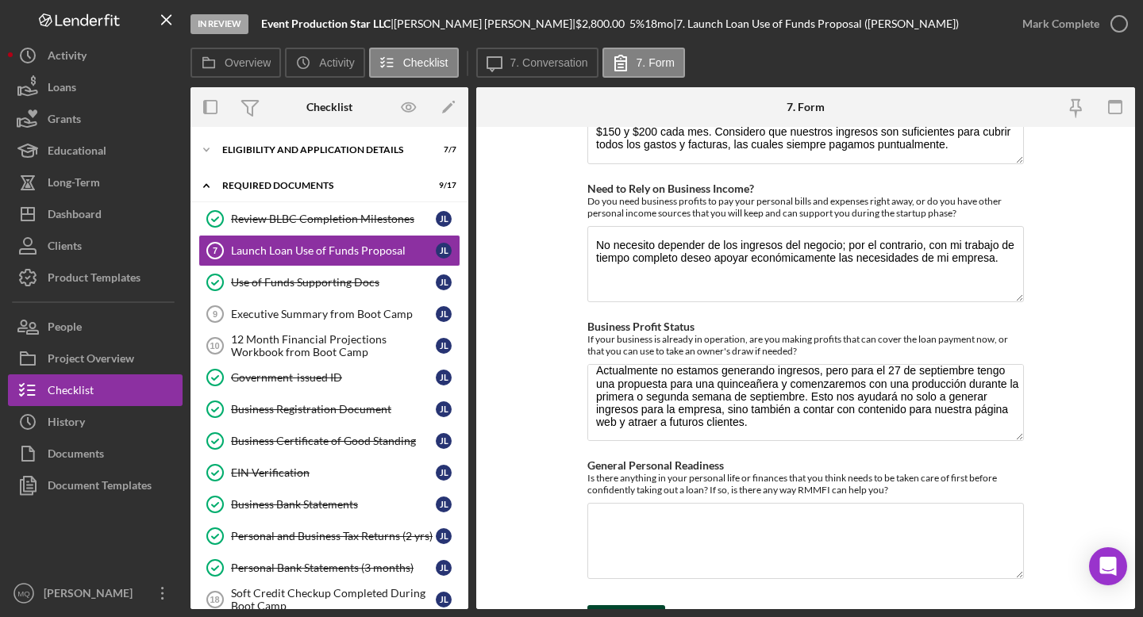
click at [647, 606] on button "Save" at bounding box center [626, 622] width 78 height 32
drag, startPoint x: 582, startPoint y: 435, endPoint x: 915, endPoint y: 469, distance: 335.1
click at [915, 469] on form "Use of Funds/Return on Investment RMMFI loans are designed to invest in Feasibl…" at bounding box center [805, 368] width 659 height 483
copy label
click at [645, 520] on textarea "General Personal Readiness" at bounding box center [805, 541] width 437 height 76
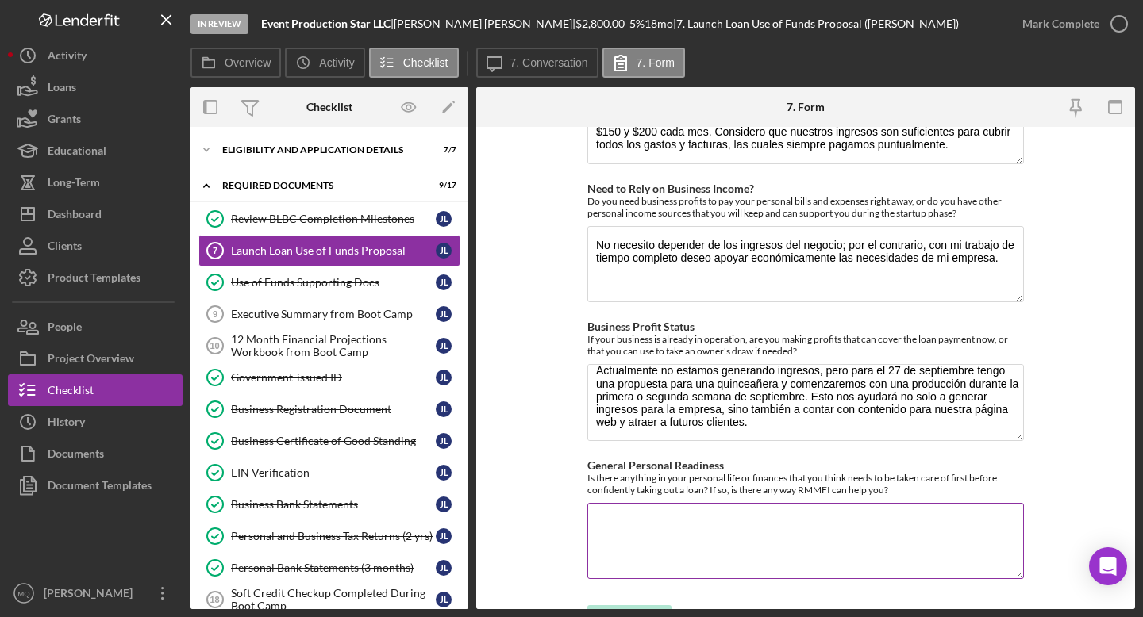
type textarea "n"
type textarea "No tengo ningun problema personal que interfiera con mi negocio."
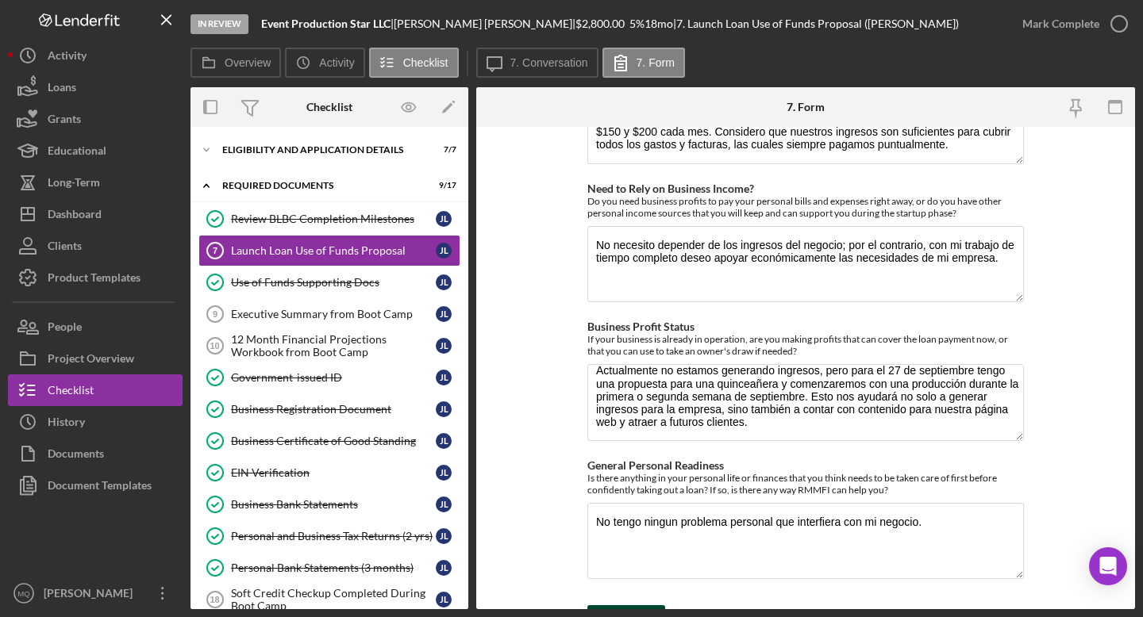
click at [623, 605] on icon "submit" at bounding box center [607, 622] width 40 height 40
click at [1125, 24] on icon "button" at bounding box center [1119, 24] width 40 height 40
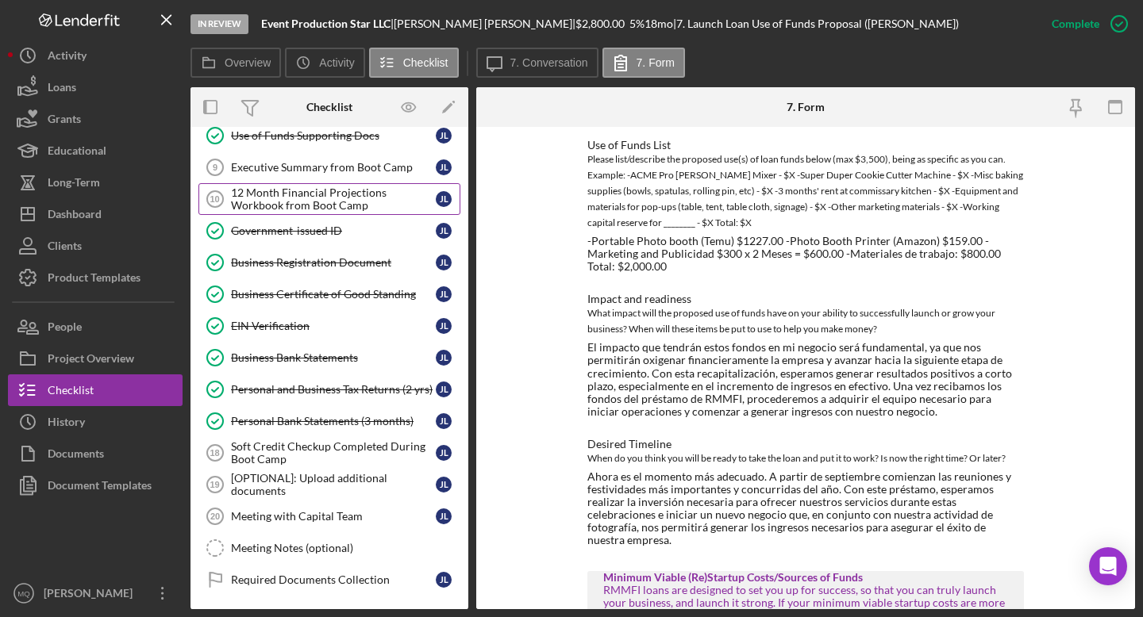
scroll to position [150, 0]
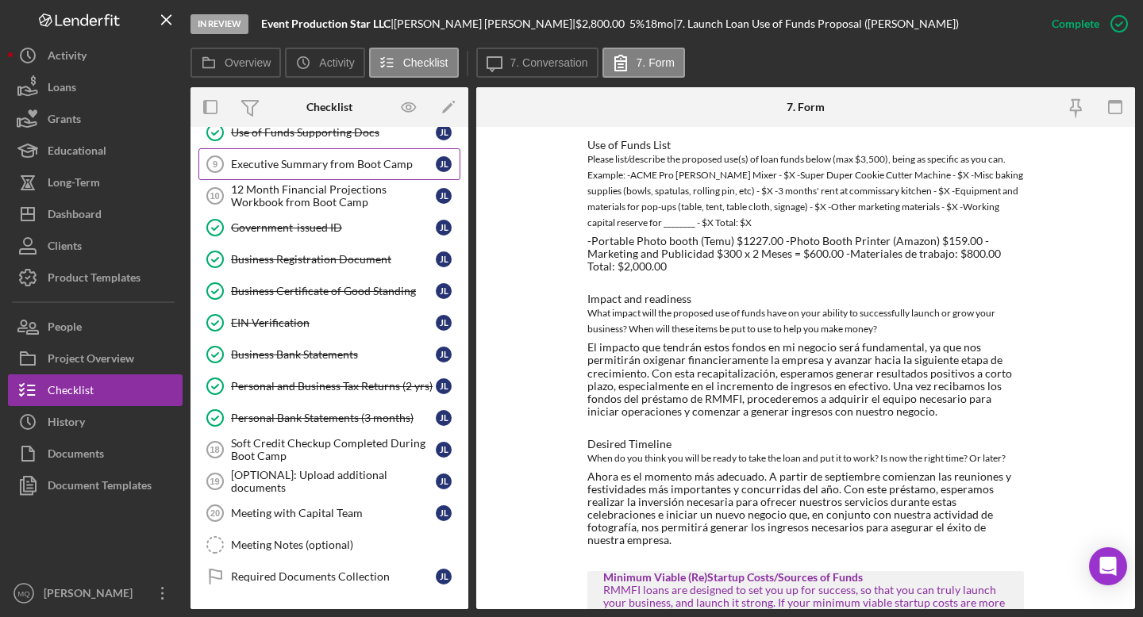
click at [350, 167] on div "Executive Summary from Boot Camp" at bounding box center [333, 164] width 205 height 13
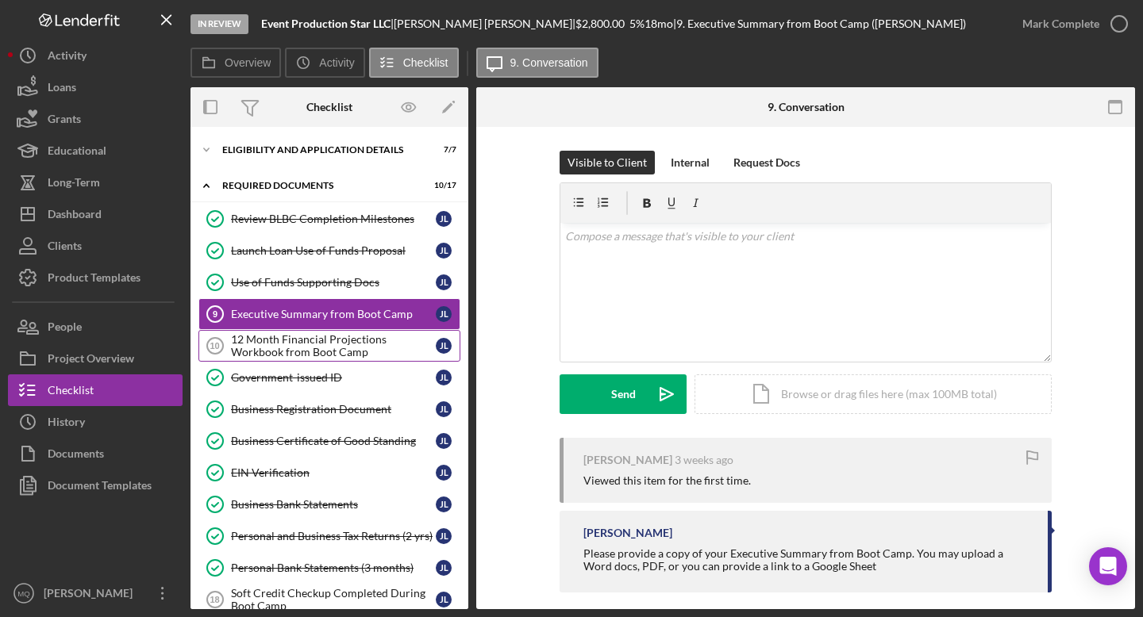
click at [363, 355] on div "12 Month Financial Projections Workbook from Boot Camp" at bounding box center [333, 345] width 205 height 25
